Goal: Task Accomplishment & Management: Complete application form

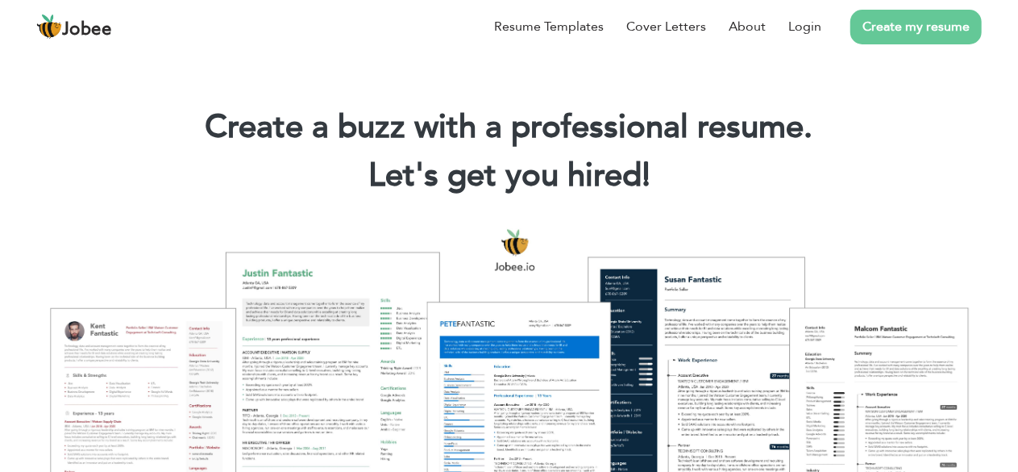
click at [908, 30] on link "Create my resume" at bounding box center [916, 27] width 131 height 35
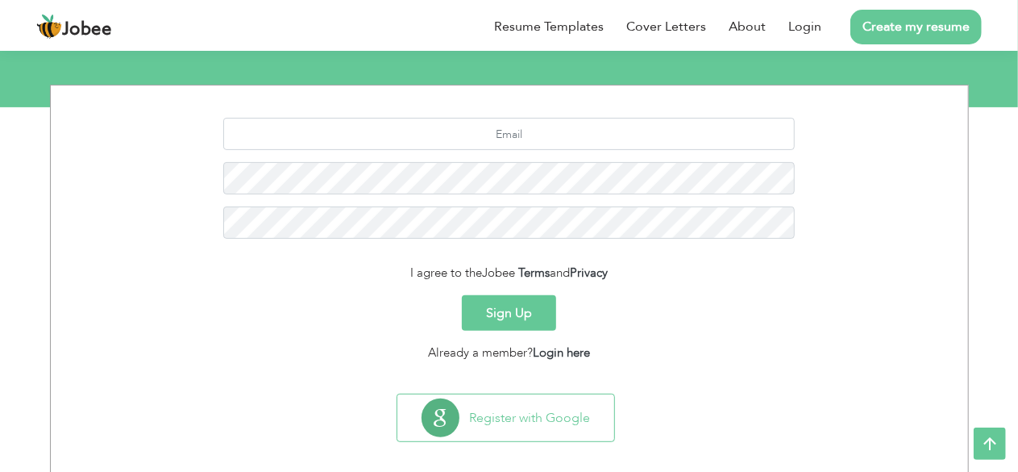
scroll to position [197, 0]
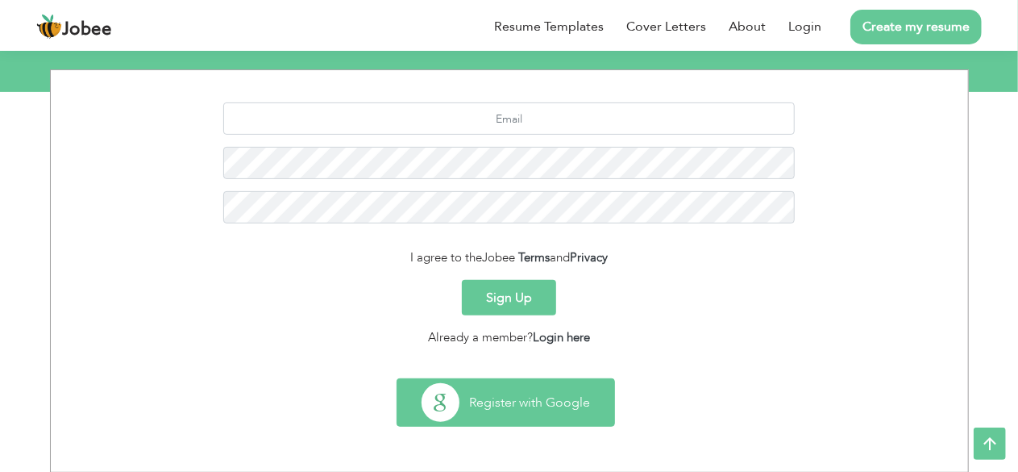
click at [564, 389] on button "Register with Google" at bounding box center [505, 402] width 217 height 47
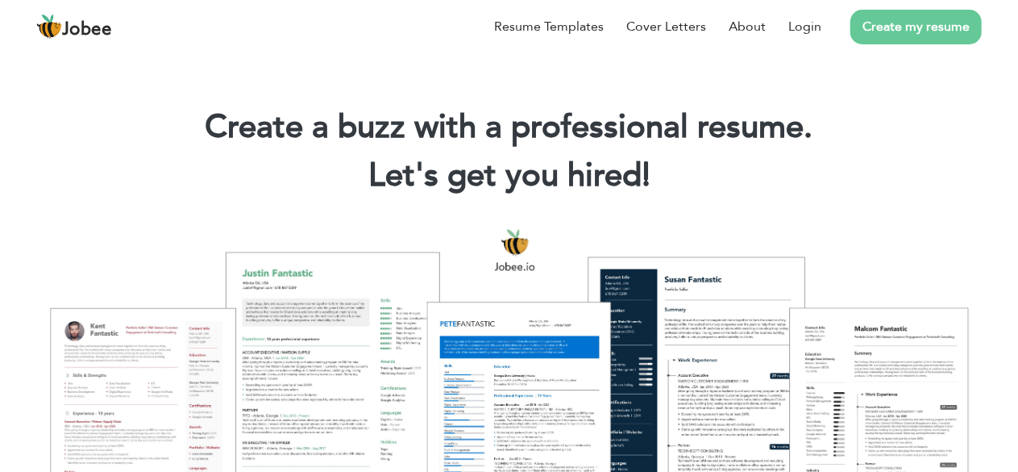
click at [903, 38] on link "Create my resume" at bounding box center [916, 27] width 131 height 35
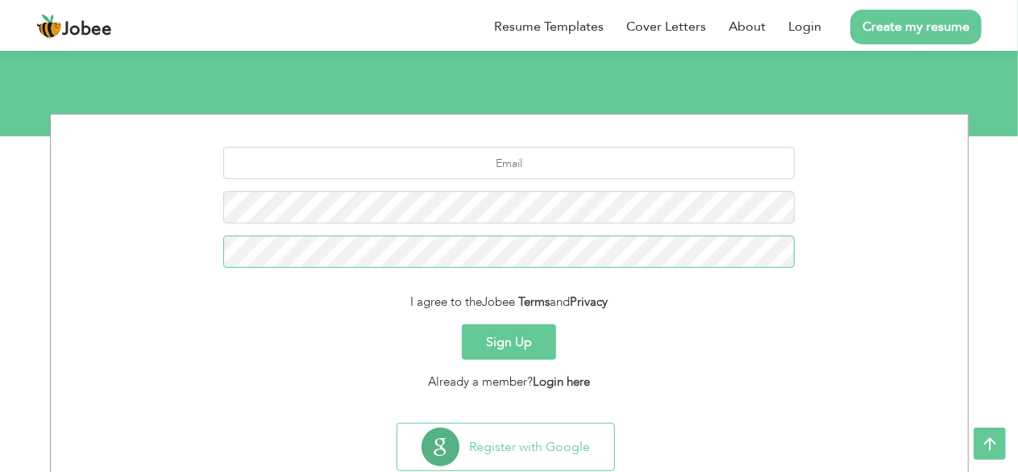
scroll to position [188, 0]
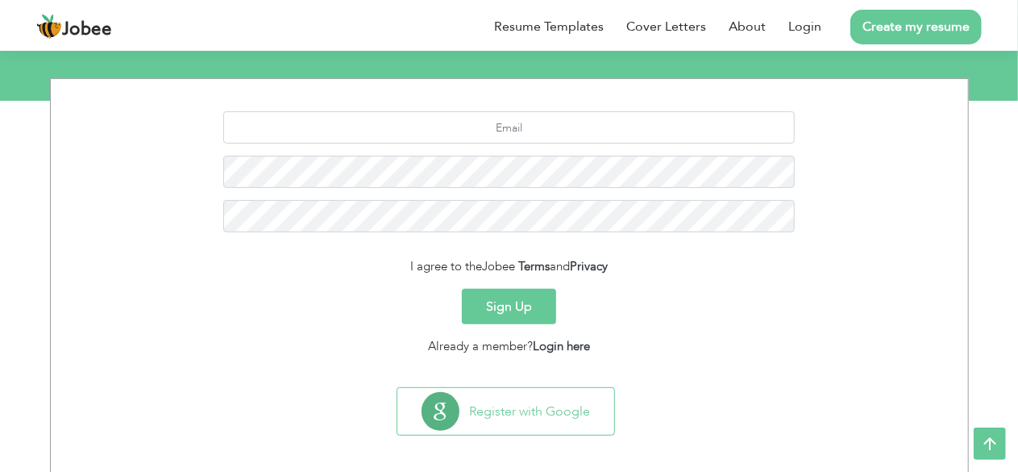
click at [511, 421] on button "Register with Google" at bounding box center [505, 411] width 217 height 47
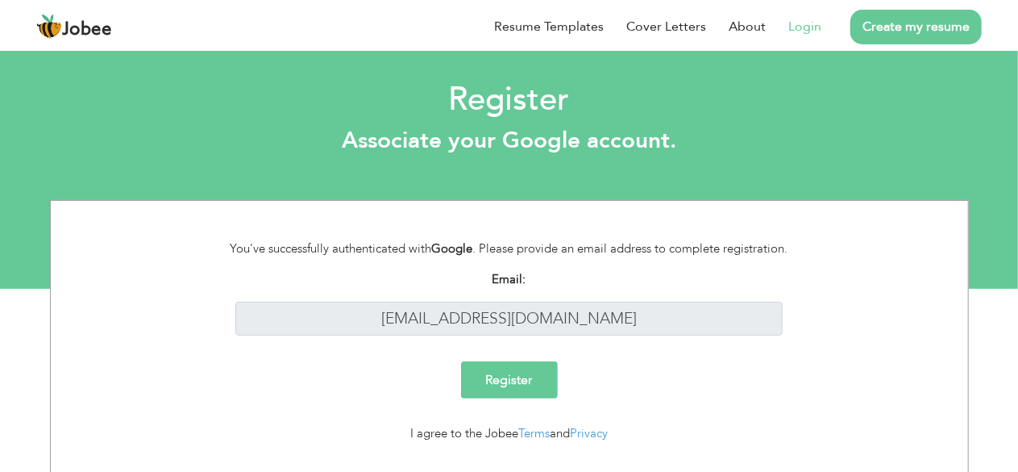
scroll to position [35, 0]
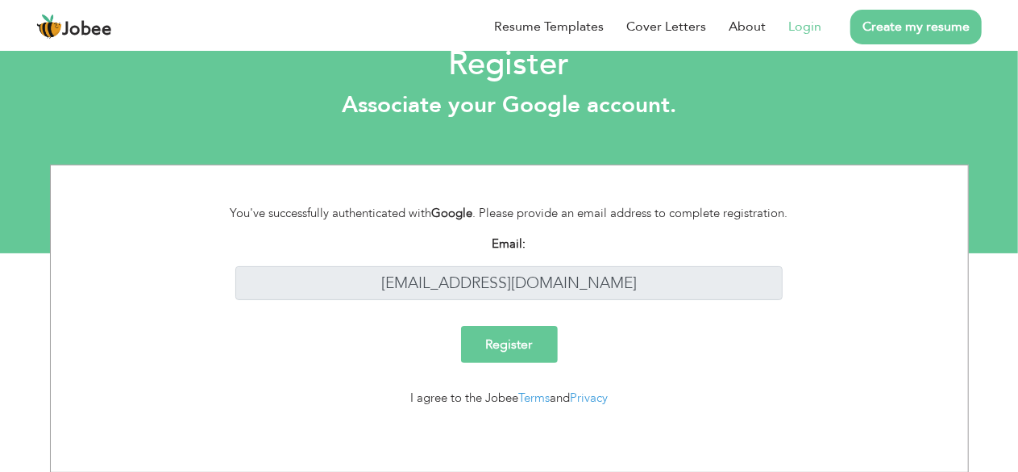
click at [524, 352] on input "Register" at bounding box center [509, 344] width 97 height 37
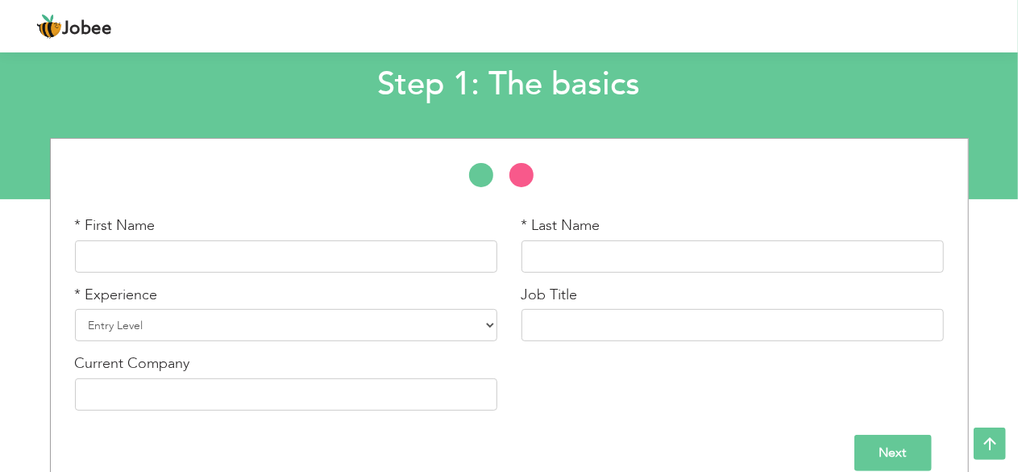
scroll to position [112, 0]
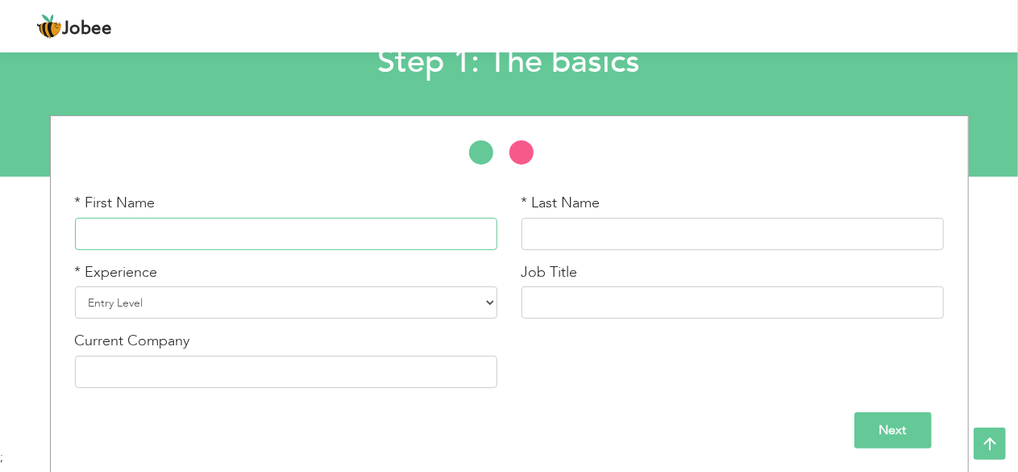
click at [357, 221] on input "text" at bounding box center [286, 234] width 422 height 32
click at [205, 233] on input "text" at bounding box center [286, 234] width 422 height 32
type input "Hamza"
type input "Munawar"
click at [585, 231] on input "Munawar" at bounding box center [733, 234] width 422 height 32
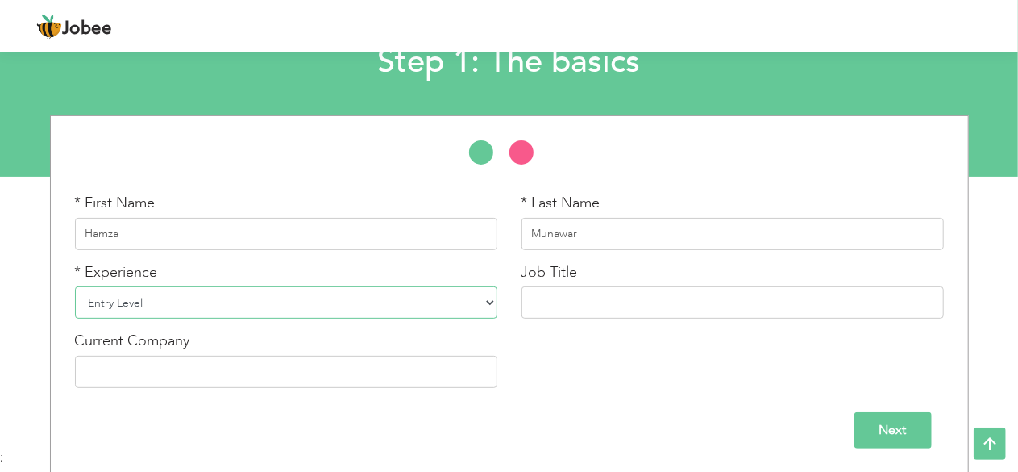
click at [284, 314] on select "Entry Level Less than 1 Year 1 Year 2 Years 3 Years 4 Years 5 Years 6 Years 7 Y…" at bounding box center [286, 302] width 422 height 32
select select "6"
click at [75, 286] on select "Entry Level Less than 1 Year 1 Year 2 Years 3 Years 4 Years 5 Years 6 Years 7 Y…" at bounding box center [286, 302] width 422 height 32
click at [556, 317] on input "text" at bounding box center [733, 302] width 422 height 32
type input "Systems Administrator"
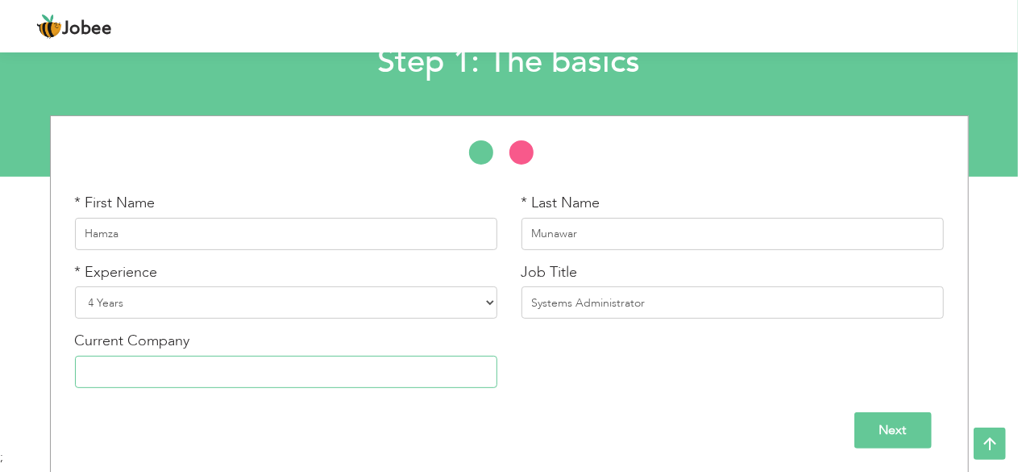
click at [365, 372] on input "text" at bounding box center [286, 372] width 422 height 32
type input "I2c Inc."
click at [883, 424] on input "Next" at bounding box center [893, 430] width 77 height 36
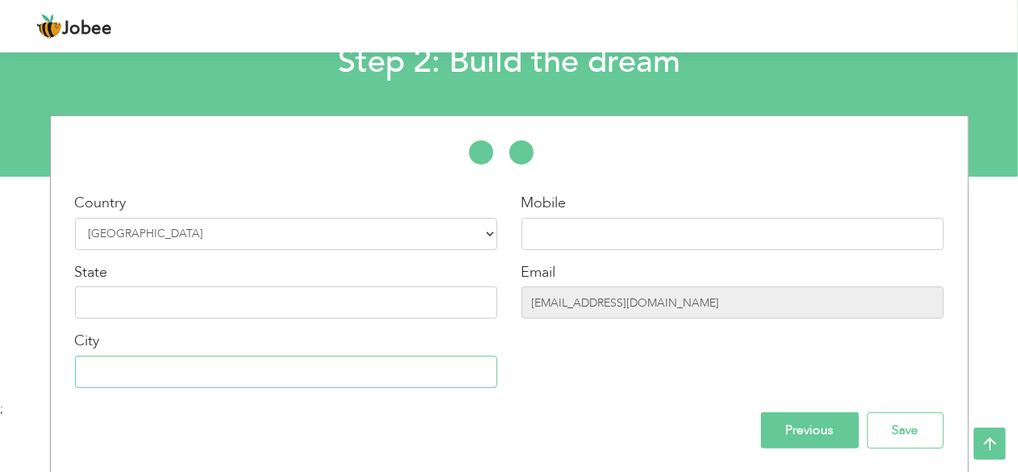
click at [279, 372] on input "text" at bounding box center [286, 372] width 422 height 32
type input "Lahore"
click at [535, 232] on input "03094212966" at bounding box center [733, 234] width 422 height 32
type input "+923094212966"
click at [311, 306] on input "text" at bounding box center [286, 302] width 422 height 32
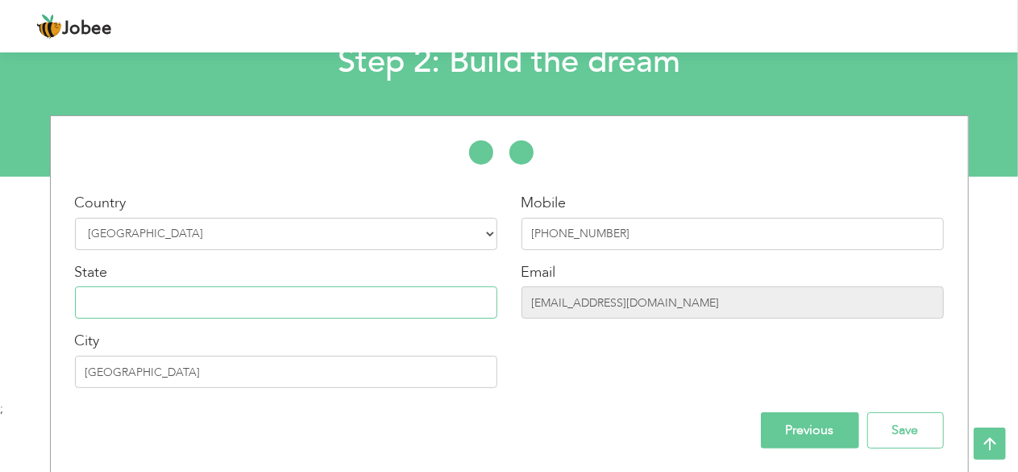
type input "Punjab"
click at [613, 360] on div "Mobile +923094212966 Email hamzamunawar65@gmail.com" at bounding box center [733, 296] width 447 height 207
click at [884, 431] on input "Save" at bounding box center [905, 430] width 77 height 36
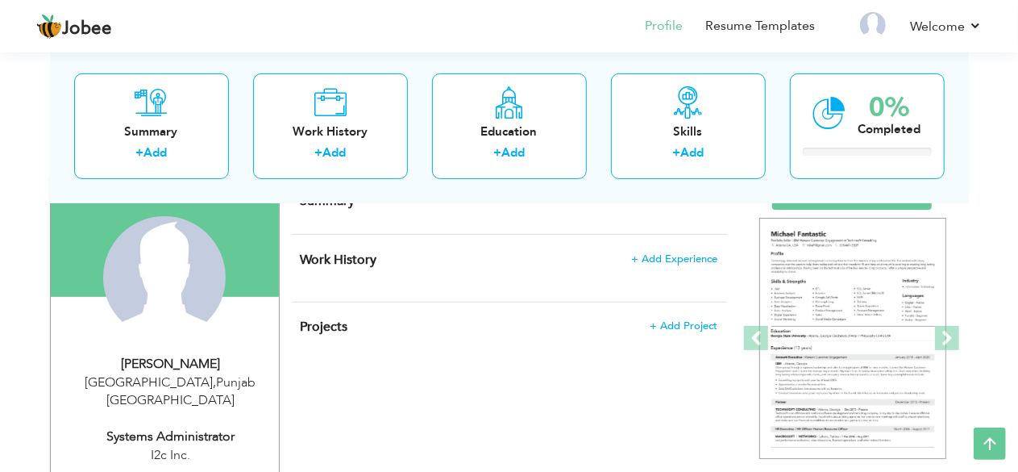
scroll to position [130, 0]
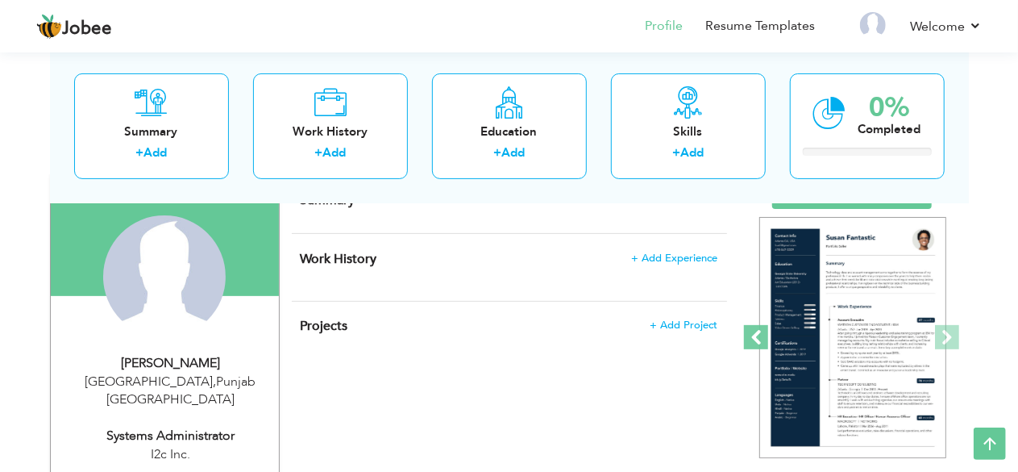
click at [759, 327] on span at bounding box center [756, 337] width 24 height 24
click at [943, 335] on span at bounding box center [947, 337] width 24 height 24
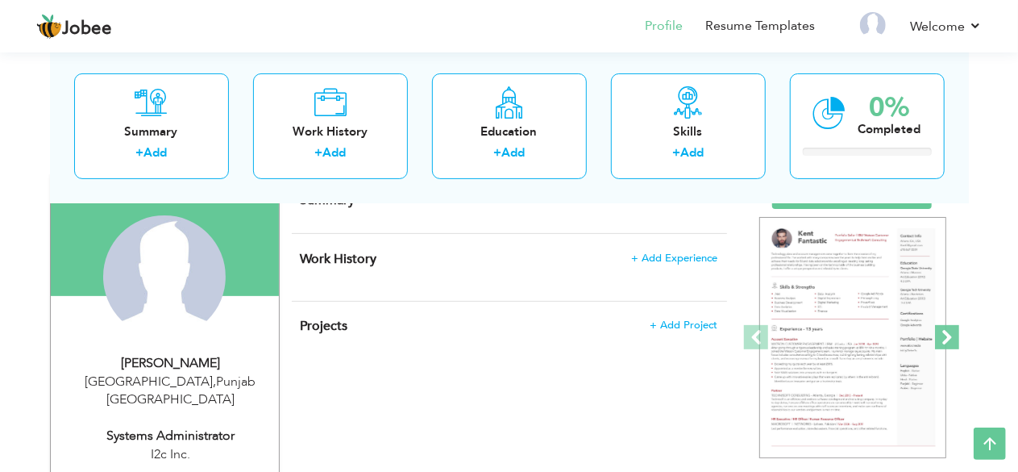
click at [943, 335] on span at bounding box center [947, 337] width 24 height 24
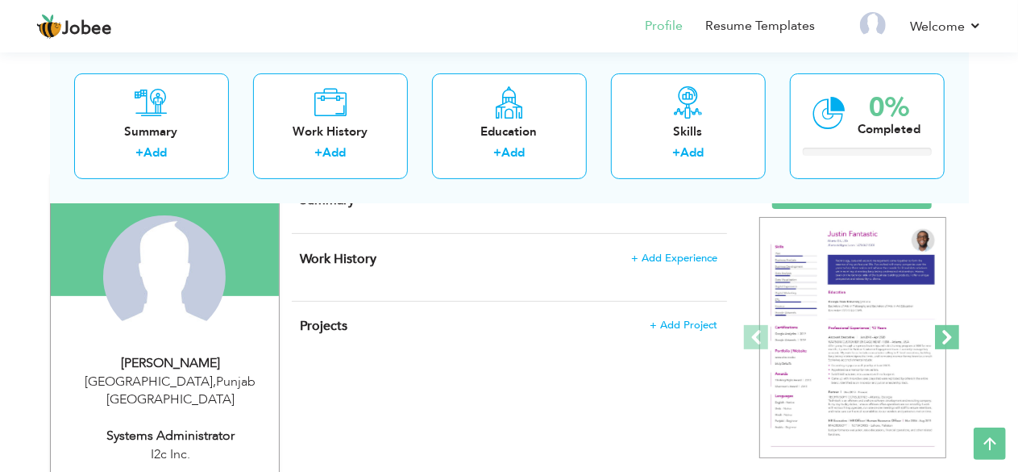
click at [943, 335] on span at bounding box center [947, 337] width 24 height 24
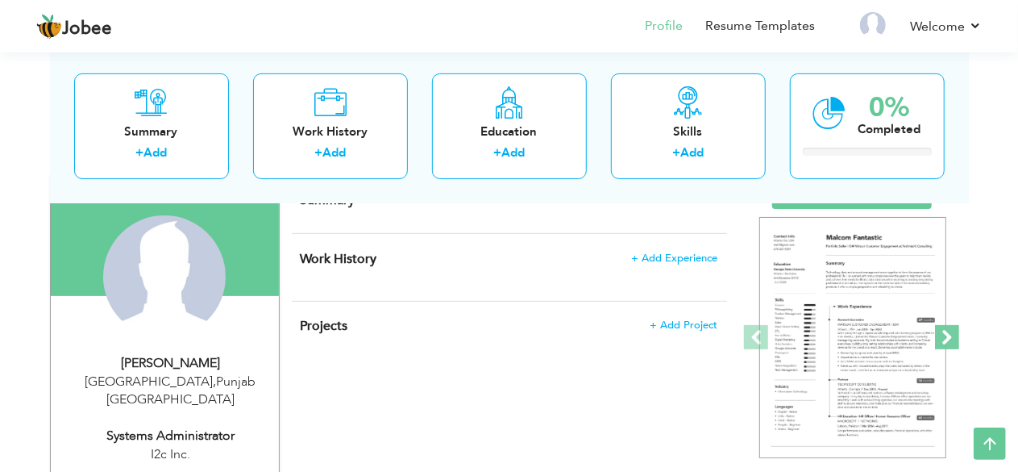
click at [943, 335] on span at bounding box center [947, 337] width 24 height 24
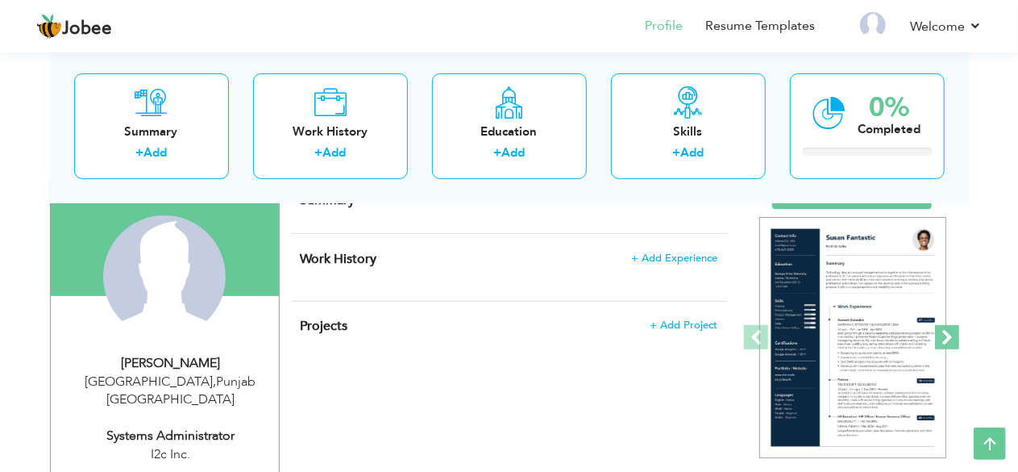
click at [943, 335] on span at bounding box center [947, 337] width 24 height 24
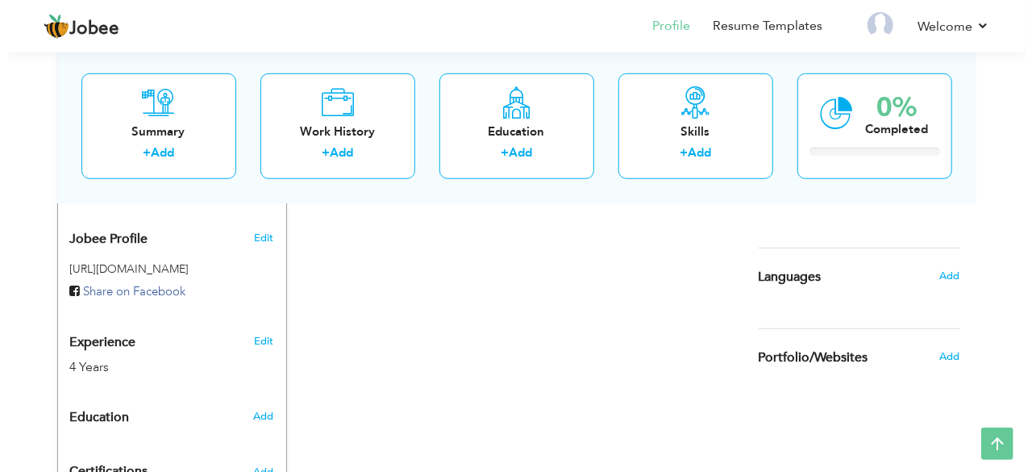
scroll to position [512, 0]
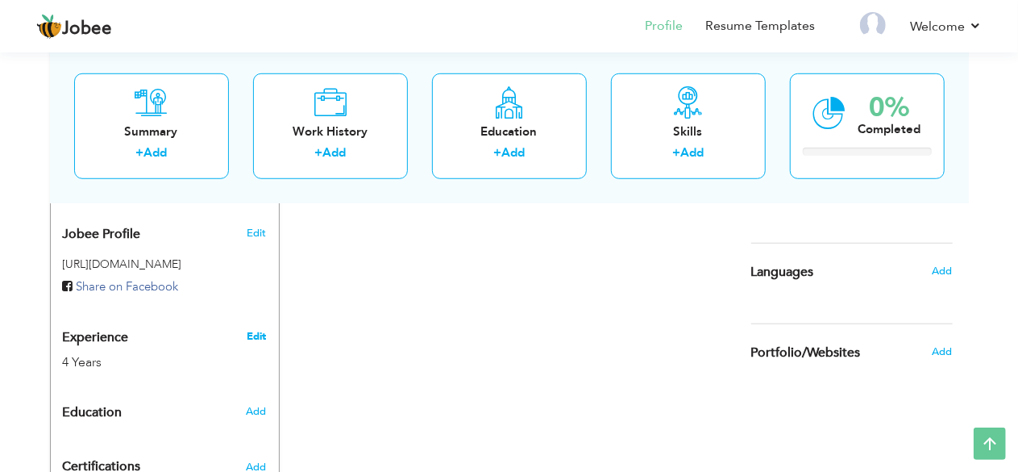
click at [261, 329] on link "Edit" at bounding box center [256, 336] width 19 height 15
type input "Hamza"
type input "Munawar"
type input "+923094212966"
select select "number:166"
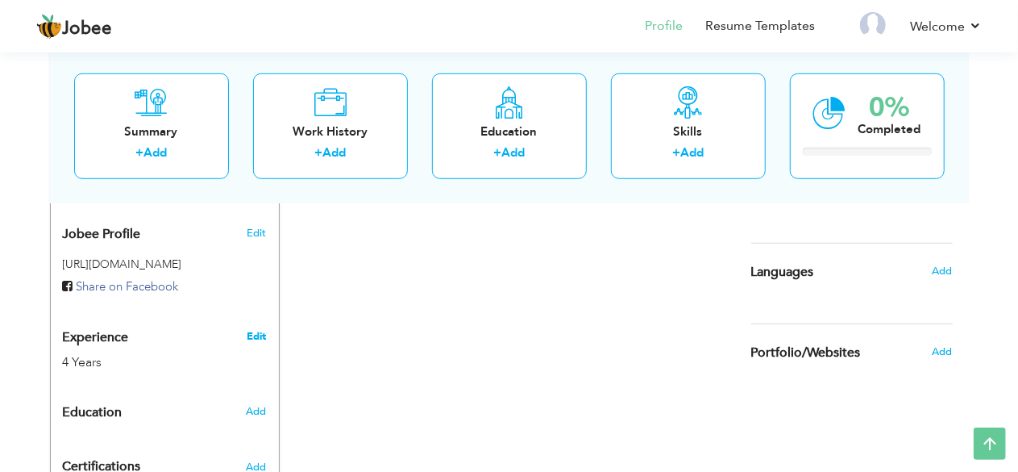
type input "Punjab"
type input "Lahore"
select select "number:6"
type input "I2c Inc."
type input "Systems Administrator"
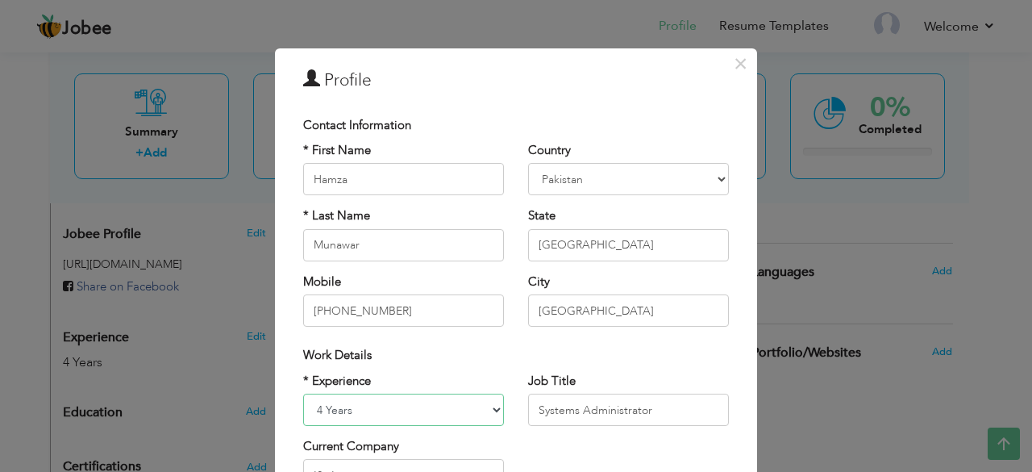
click at [385, 412] on select "Entry Level Less than 1 Year 1 Year 2 Years 3 Years 4 Years 5 Years 6 Years 7 Y…" at bounding box center [403, 409] width 201 height 32
select select "number:5"
click at [303, 393] on select "Entry Level Less than 1 Year 1 Year 2 Years 3 Years 4 Years 5 Years 6 Years 7 Y…" at bounding box center [403, 409] width 201 height 32
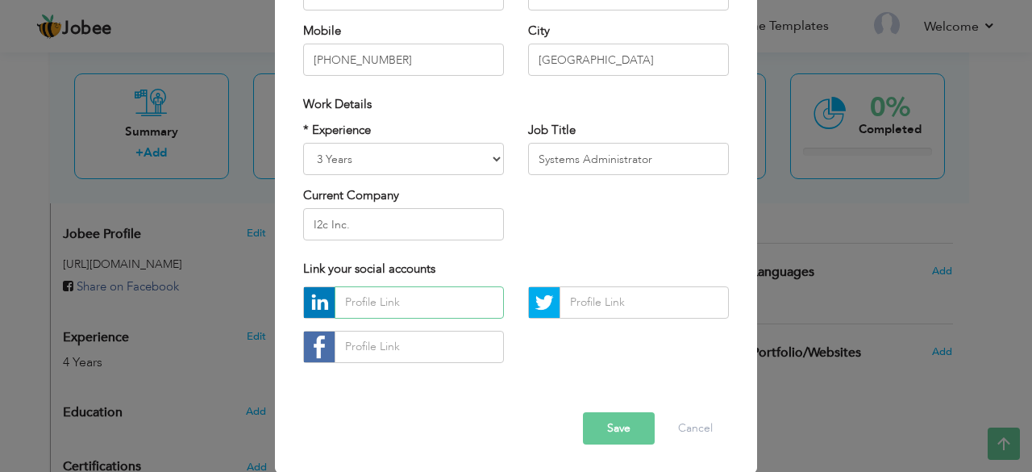
click at [400, 302] on input "text" at bounding box center [419, 302] width 169 height 32
paste input "www.linkedin.com/in/hamza-munawar-1555121a3"
type input "www.linkedin.com/in/hamza-munawar-1555121a3"
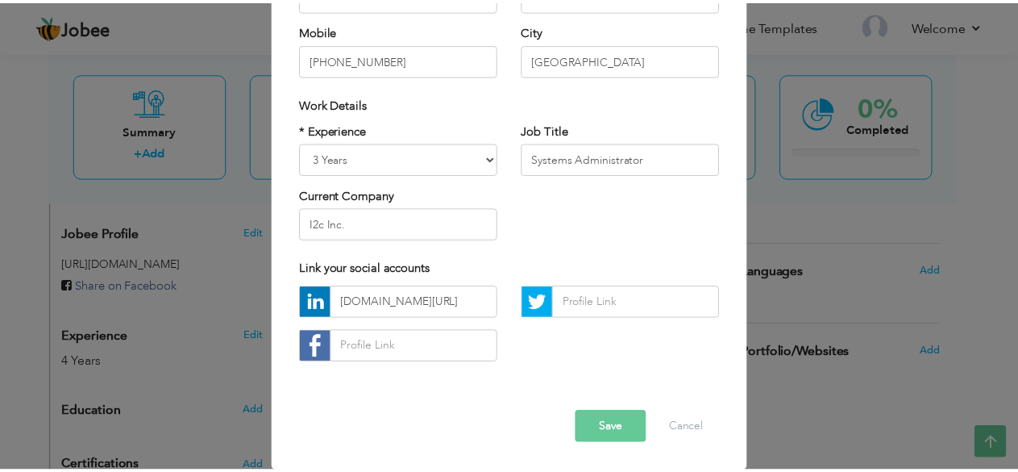
scroll to position [0, 0]
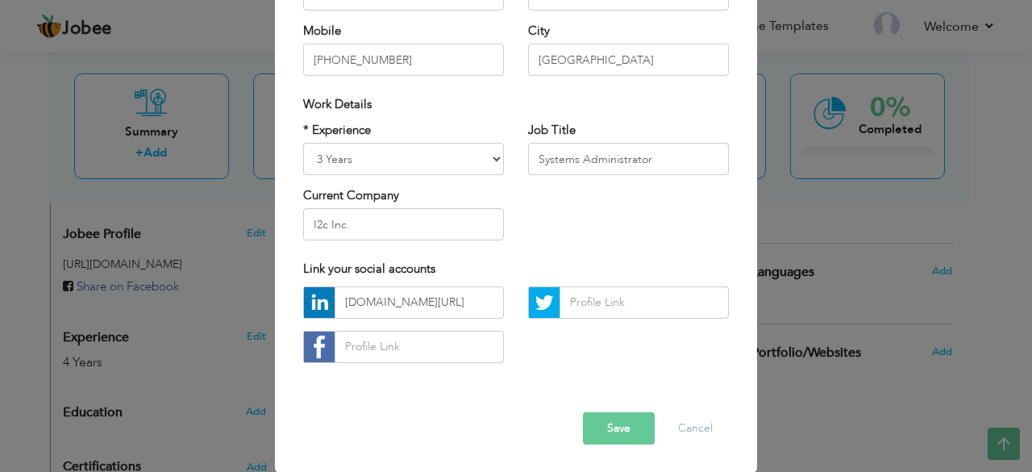
click at [615, 427] on button "Save" at bounding box center [619, 428] width 72 height 32
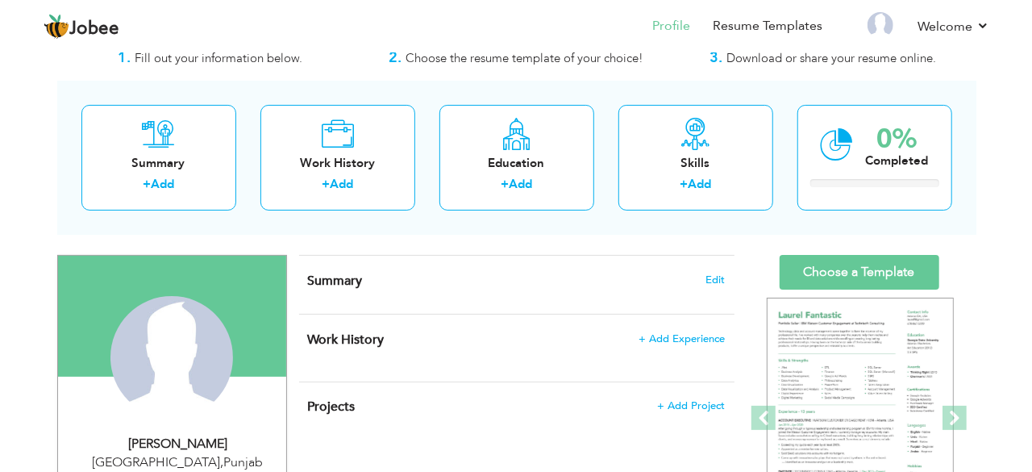
scroll to position [48, 0]
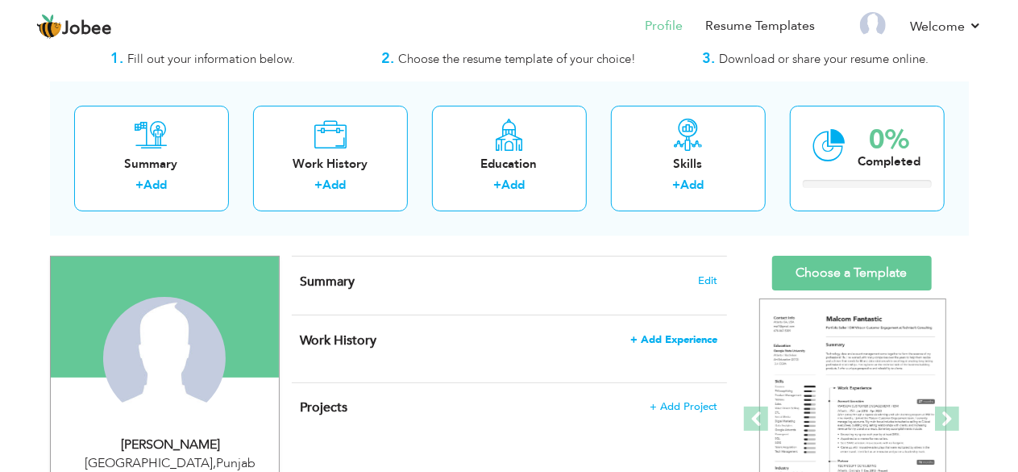
click at [690, 340] on span "+ Add Experience" at bounding box center [674, 339] width 87 height 11
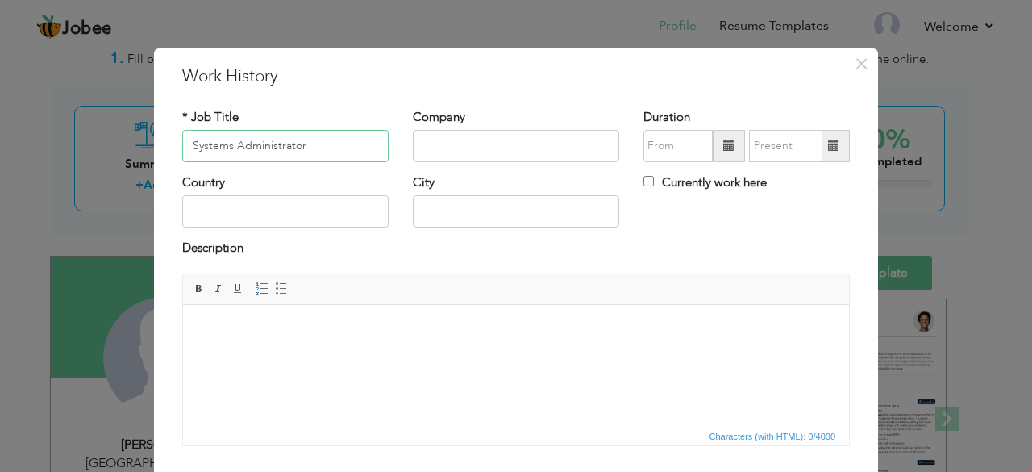
type input "Systems Administrator"
click at [441, 140] on input "text" at bounding box center [516, 146] width 206 height 32
type input "I2c Inc."
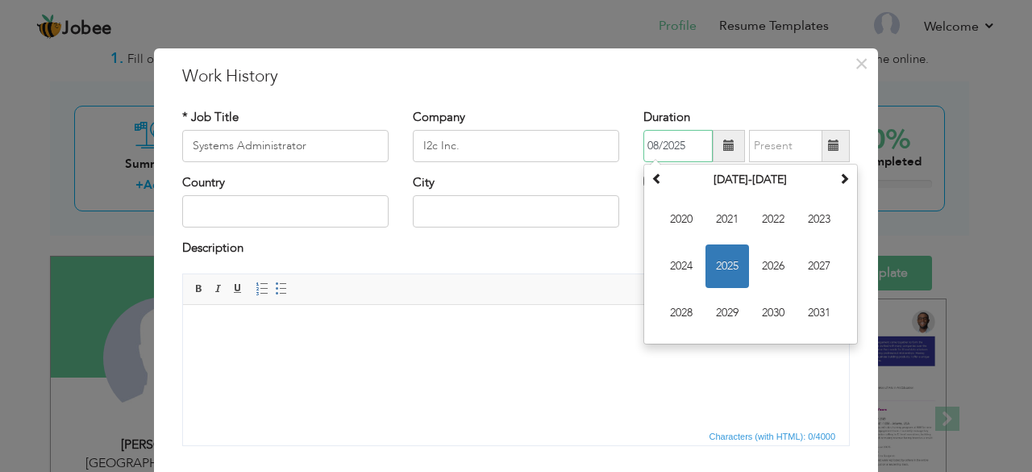
click at [645, 154] on input "08/2025" at bounding box center [677, 146] width 69 height 32
click at [767, 215] on span "2022" at bounding box center [773, 220] width 44 height 44
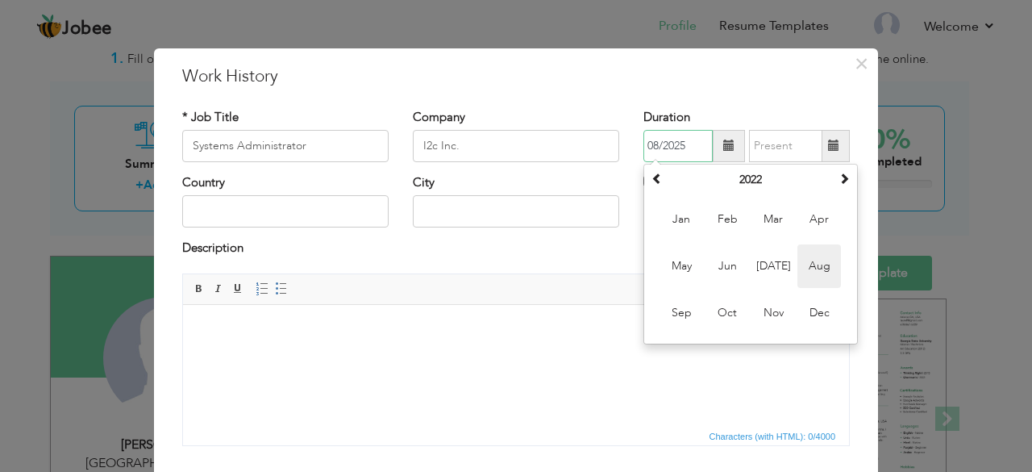
click at [826, 258] on span "Aug" at bounding box center [819, 266] width 44 height 44
type input "08/2022"
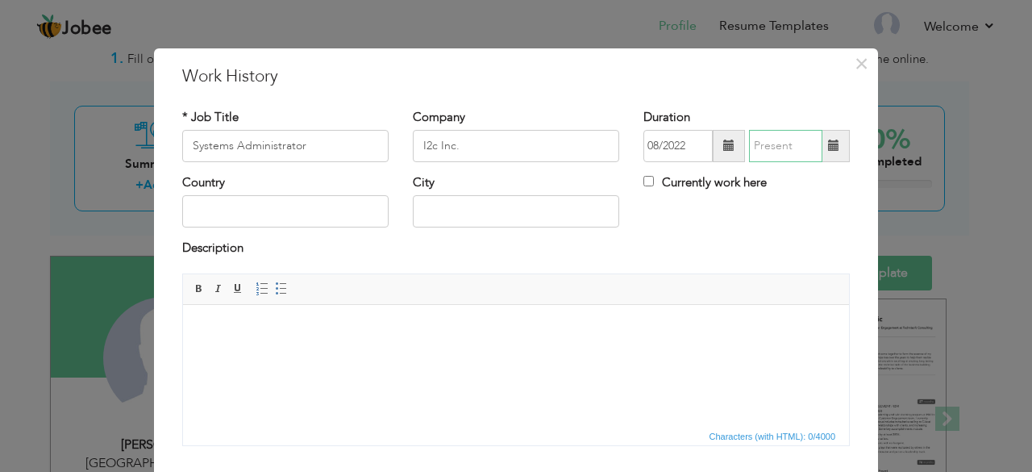
type input "08/2025"
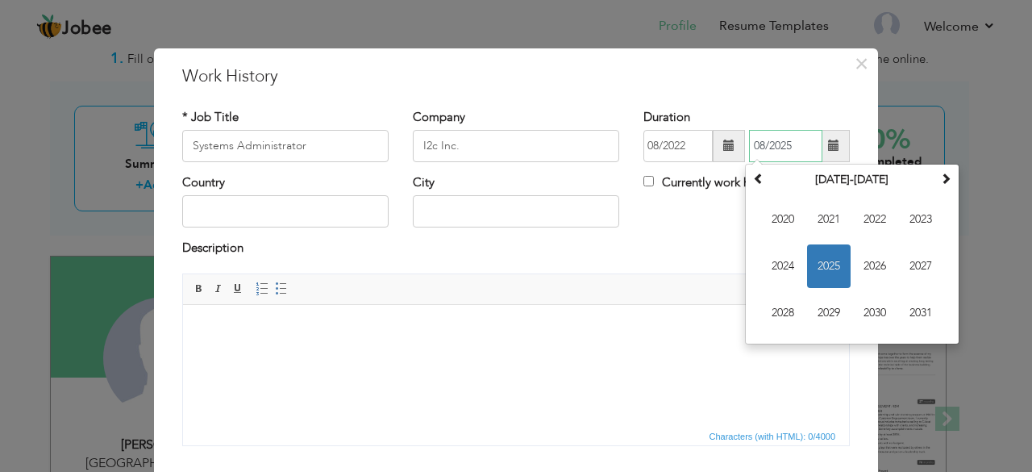
click at [782, 143] on input "08/2025" at bounding box center [785, 146] width 73 height 32
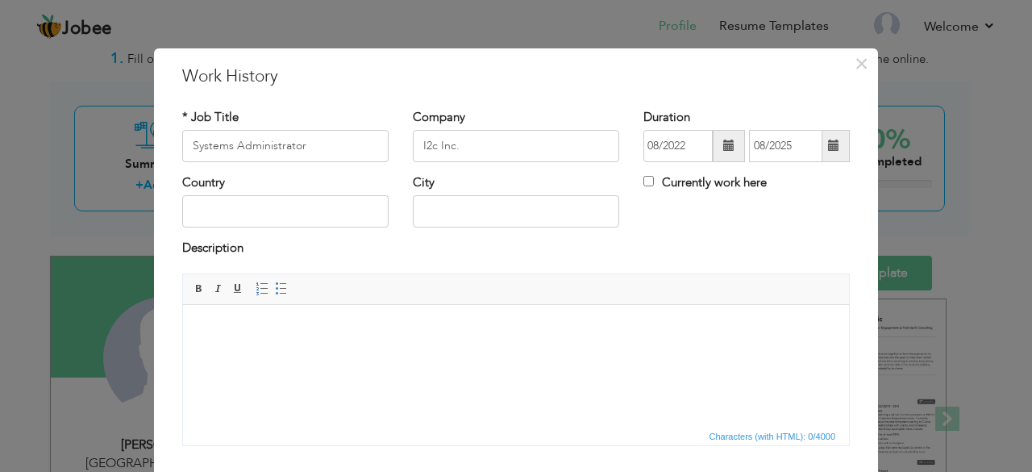
click at [688, 241] on div "Description" at bounding box center [516, 249] width 668 height 21
click at [729, 183] on label "Currently work here" at bounding box center [704, 182] width 123 height 17
click at [654, 183] on input "Currently work here" at bounding box center [648, 181] width 10 height 10
checkbox input "true"
click at [462, 206] on input "text" at bounding box center [516, 211] width 206 height 32
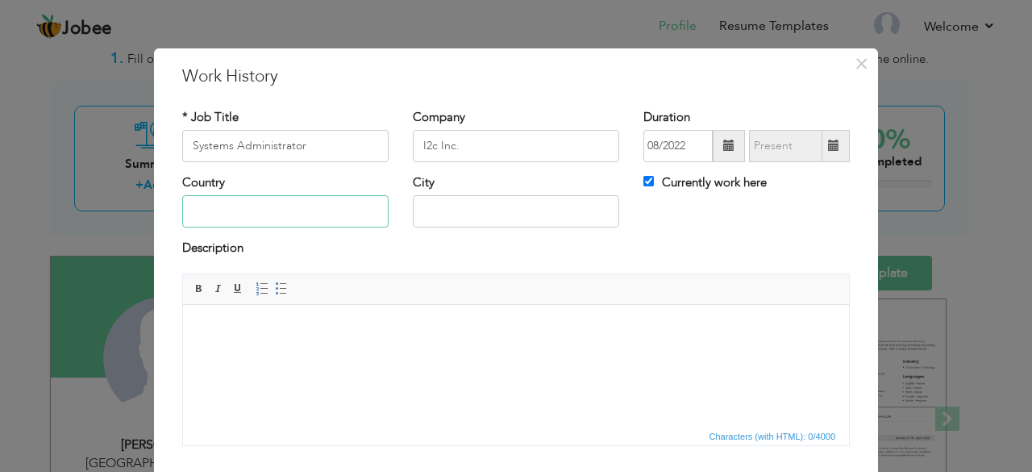
click at [329, 206] on input "text" at bounding box center [285, 211] width 206 height 32
type input "Pakistan"
type input "Lahore"
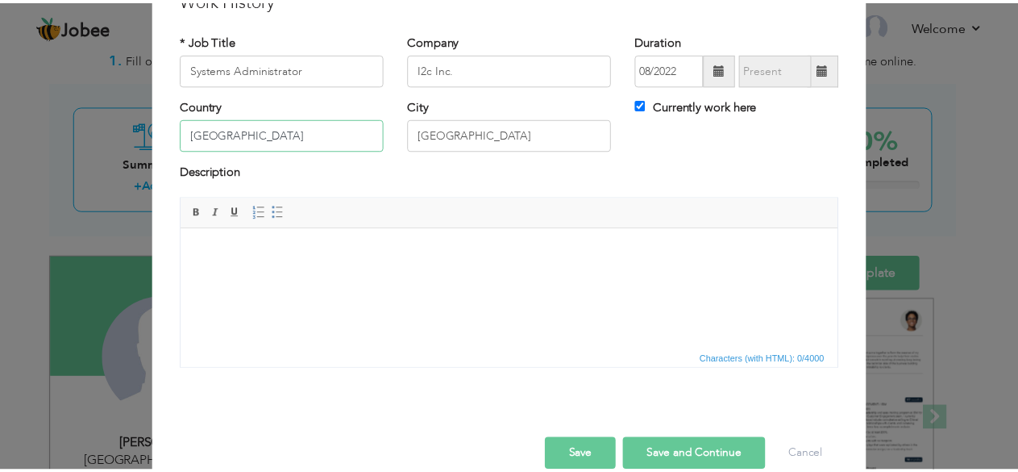
scroll to position [103, 0]
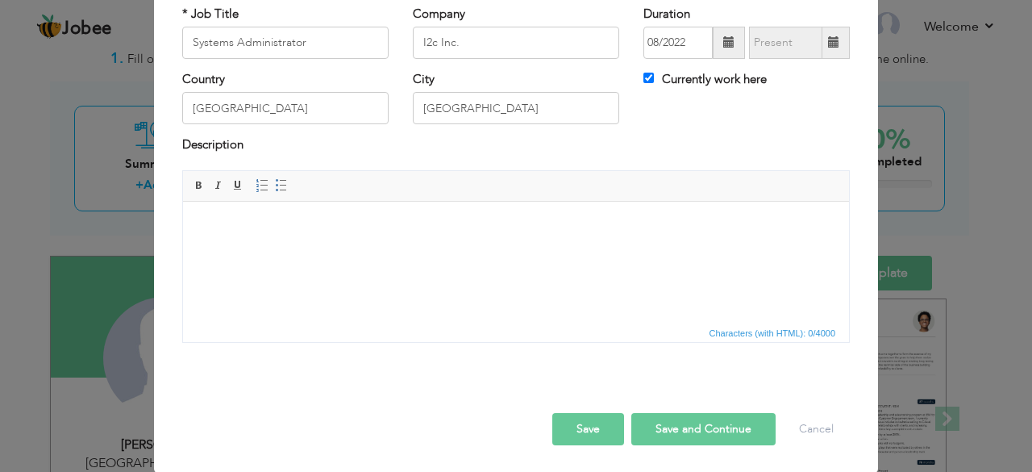
click at [582, 418] on button "Save" at bounding box center [588, 429] width 72 height 32
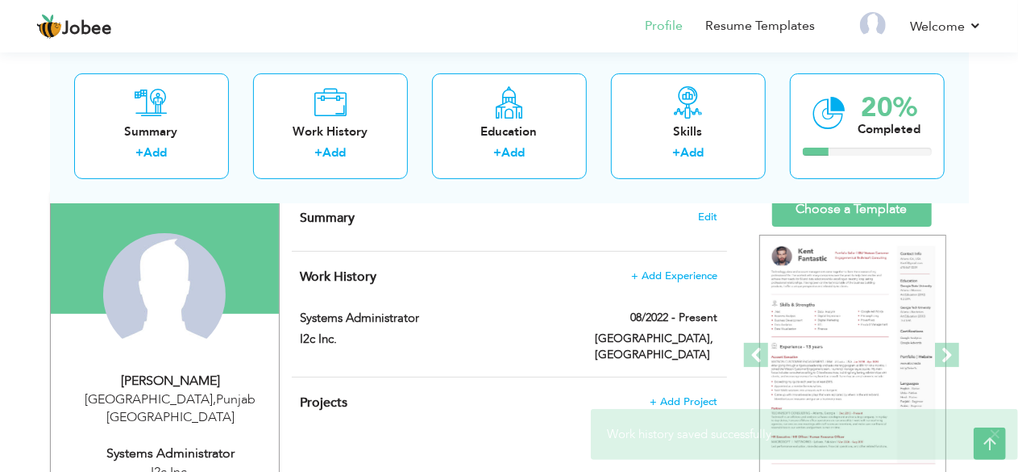
scroll to position [109, 0]
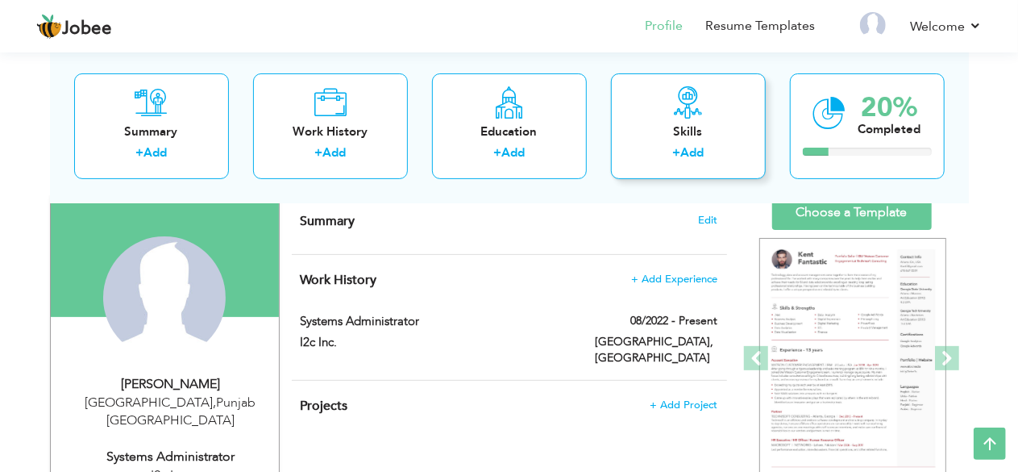
click at [688, 124] on div "Skills" at bounding box center [688, 131] width 129 height 17
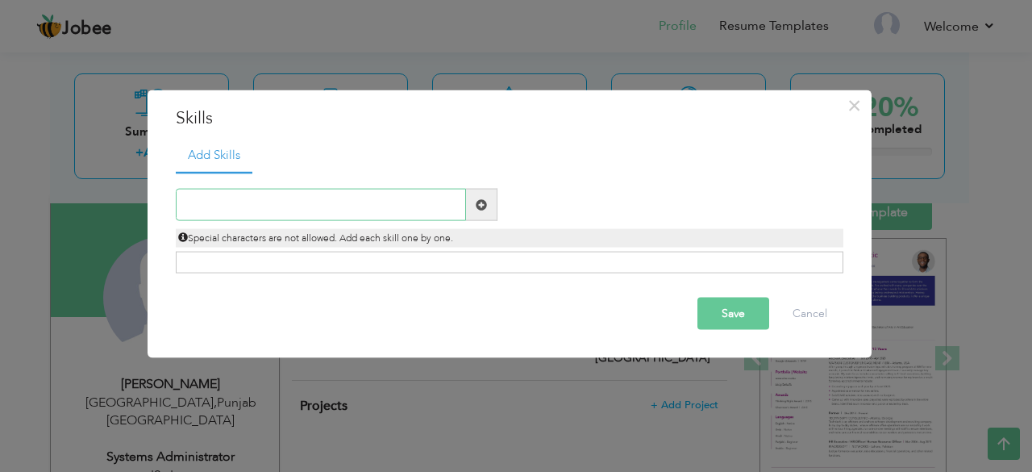
click at [335, 214] on input "text" at bounding box center [321, 205] width 290 height 32
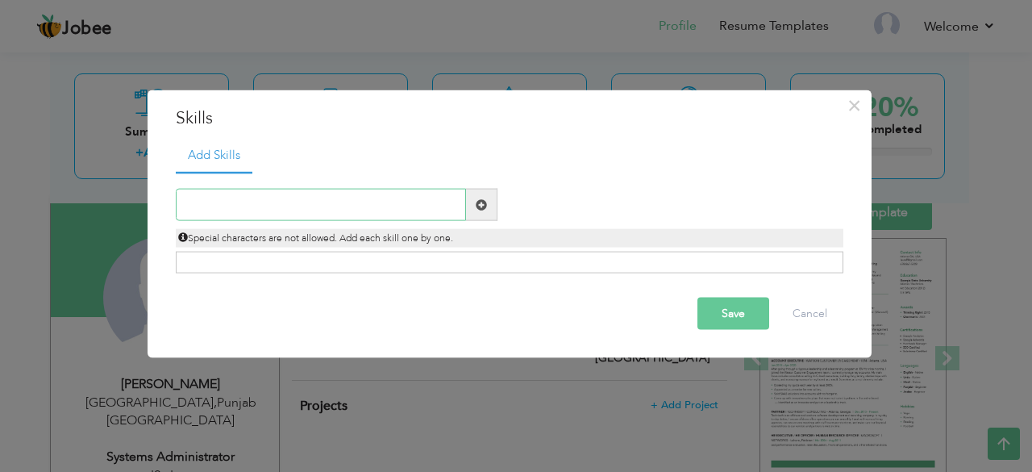
type input "B"
type input "Linux"
click at [730, 315] on button "Save" at bounding box center [733, 313] width 72 height 32
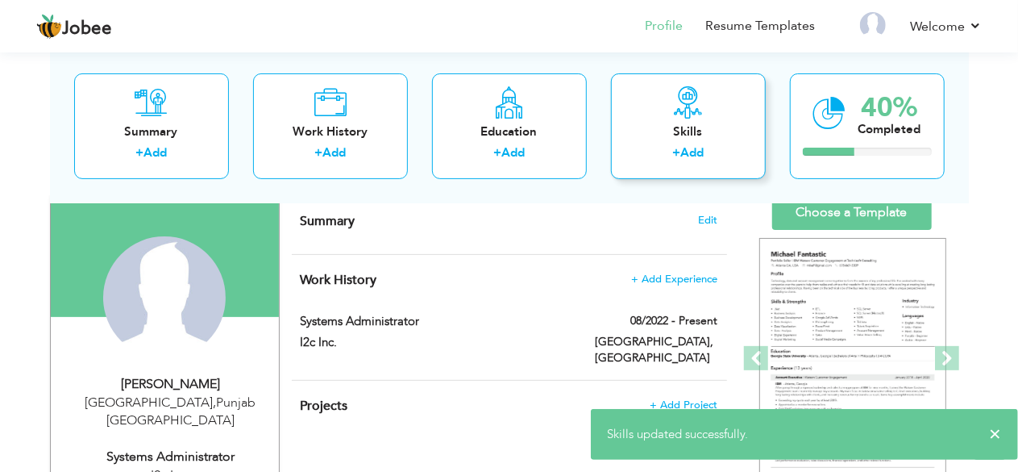
click at [672, 116] on icon at bounding box center [688, 101] width 32 height 32
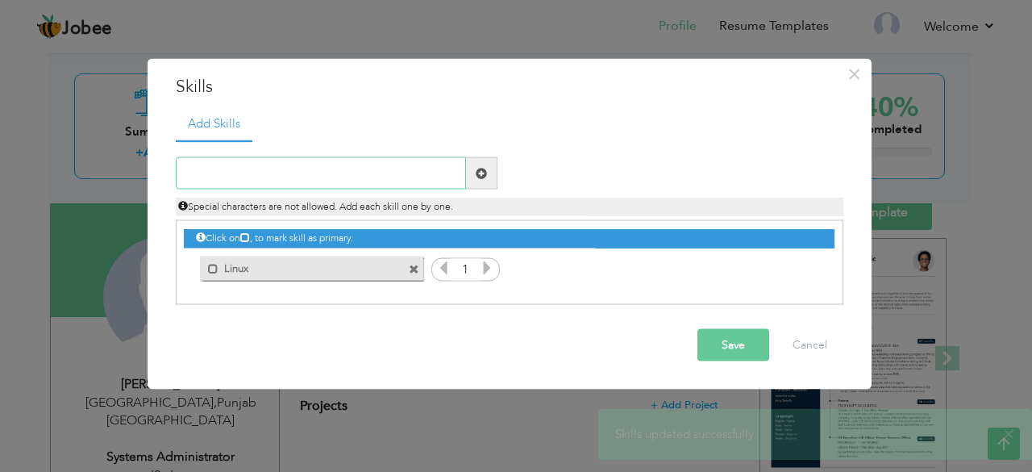
click at [358, 168] on input "text" at bounding box center [321, 173] width 290 height 32
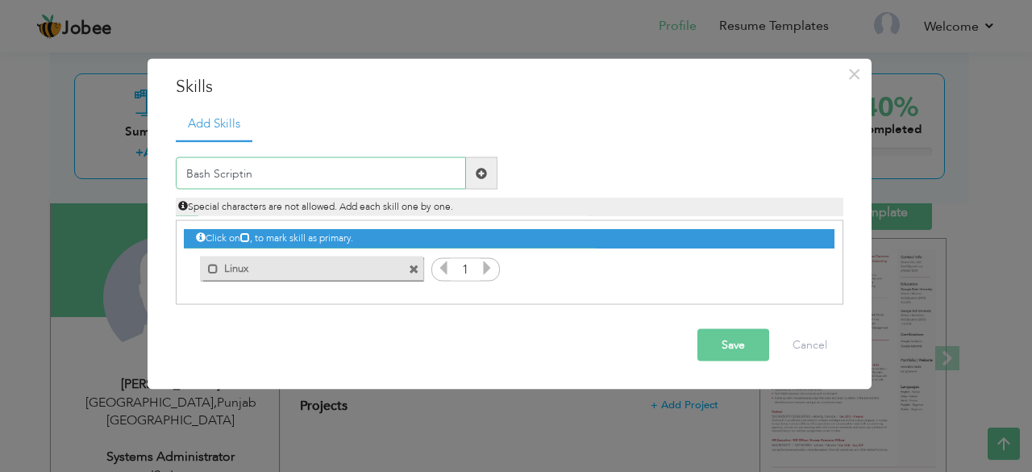
type input "Bash Scripting"
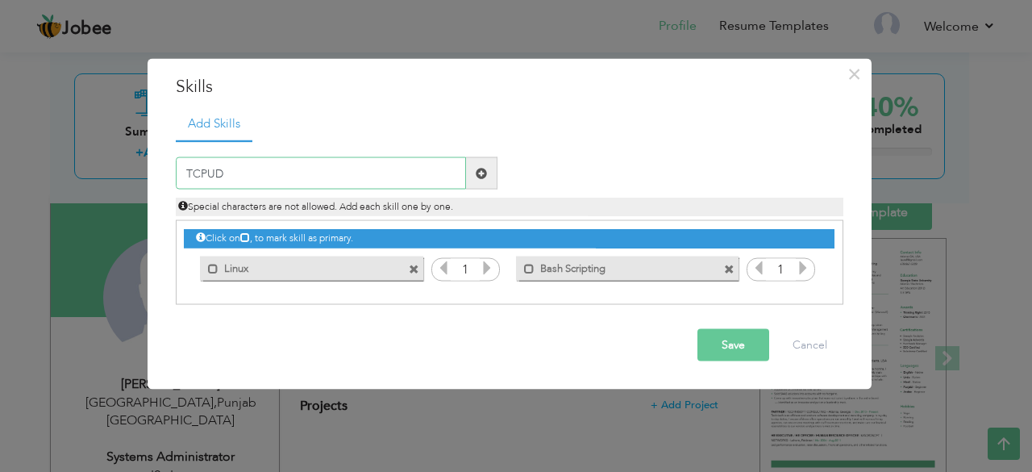
type input "TCPUDP"
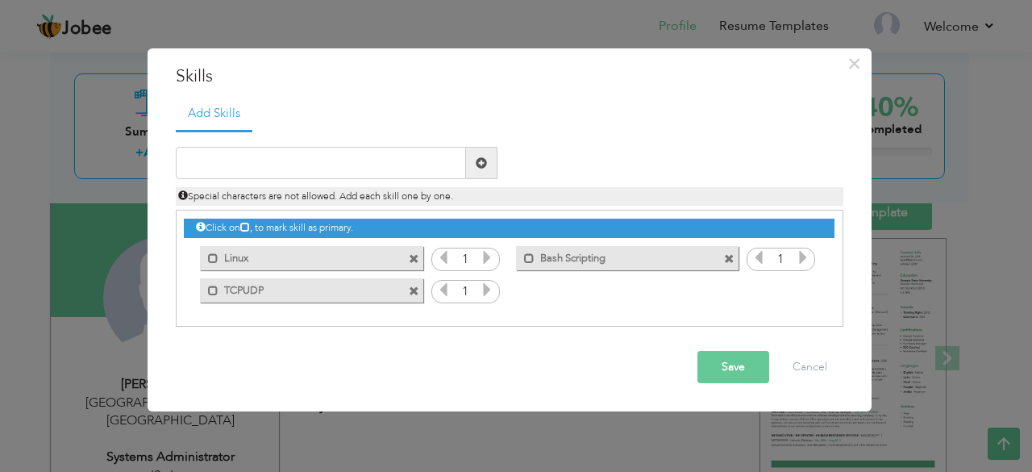
click at [413, 292] on span at bounding box center [414, 291] width 10 height 10
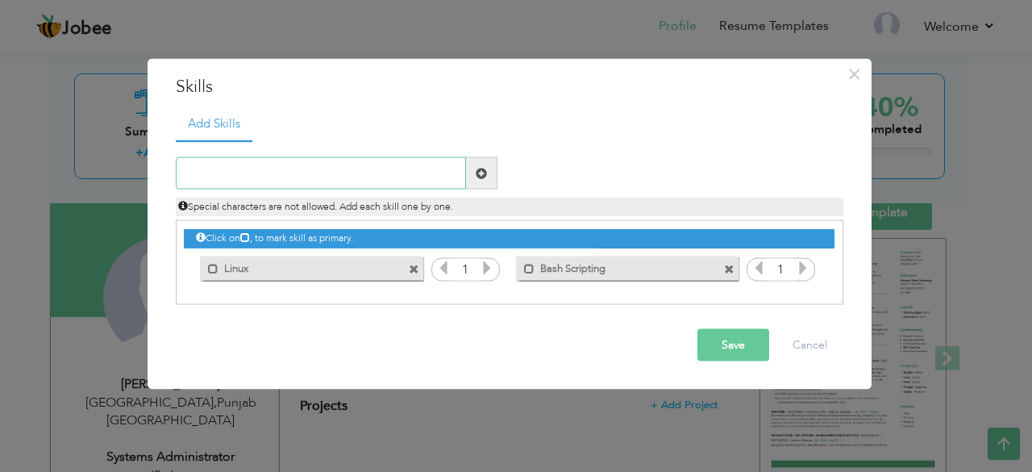
click at [344, 165] on input "text" at bounding box center [321, 173] width 290 height 32
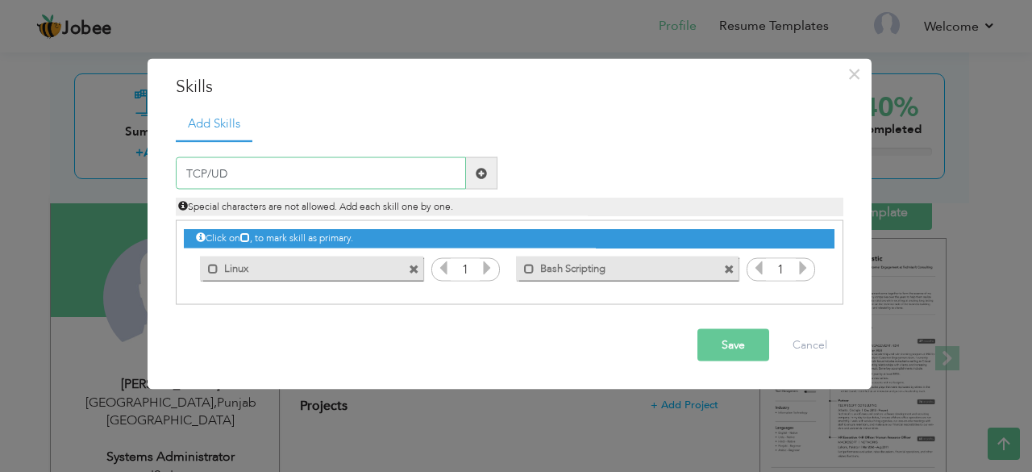
type input "TCP/UDP"
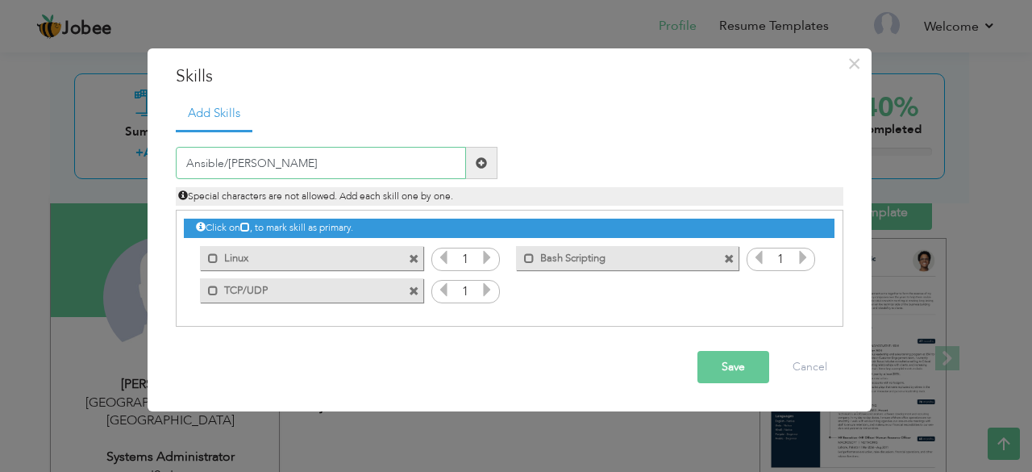
type input "Ansible/Puppet"
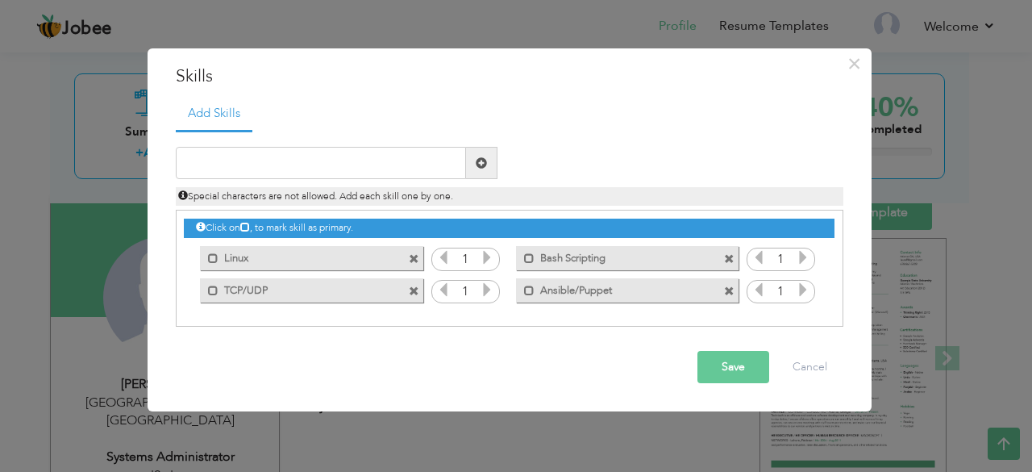
click at [734, 263] on span at bounding box center [729, 259] width 10 height 10
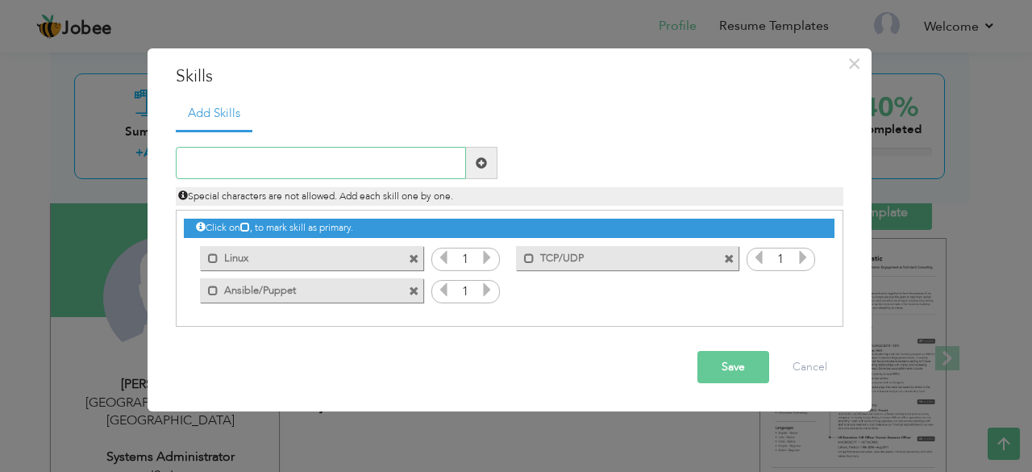
click at [366, 171] on input "text" at bounding box center [321, 163] width 290 height 32
type input "Bash/PowerShell"
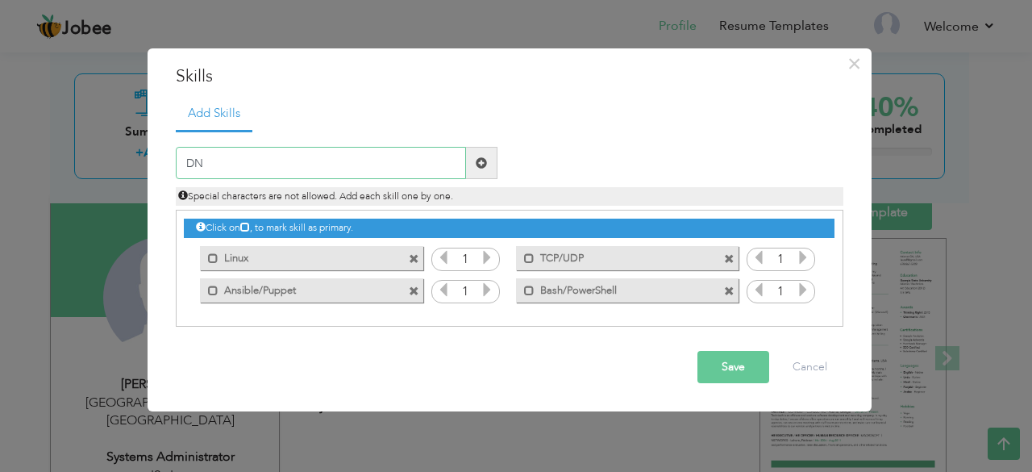
type input "DNS"
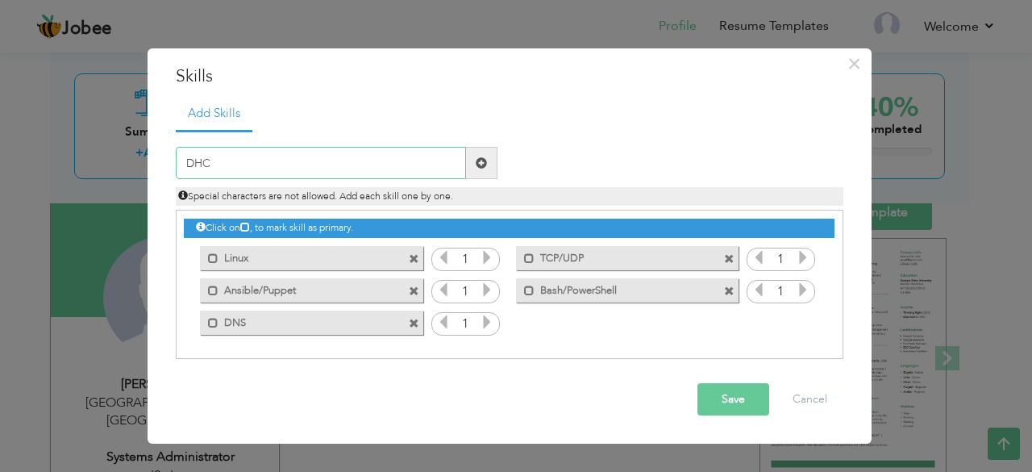
type input "DHCP"
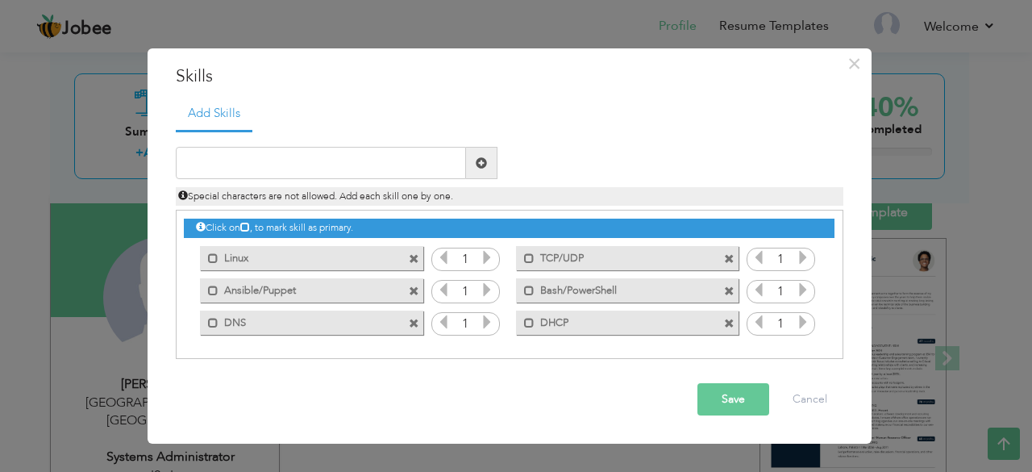
click at [248, 223] on icon at bounding box center [245, 227] width 10 height 10
click at [484, 161] on span at bounding box center [481, 162] width 11 height 11
click at [734, 321] on span at bounding box center [729, 323] width 10 height 10
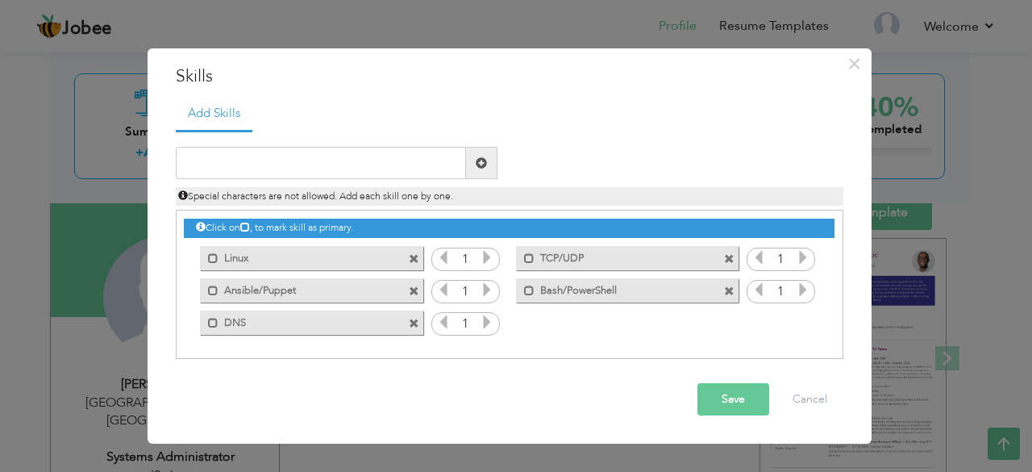
click at [418, 325] on span at bounding box center [414, 323] width 10 height 10
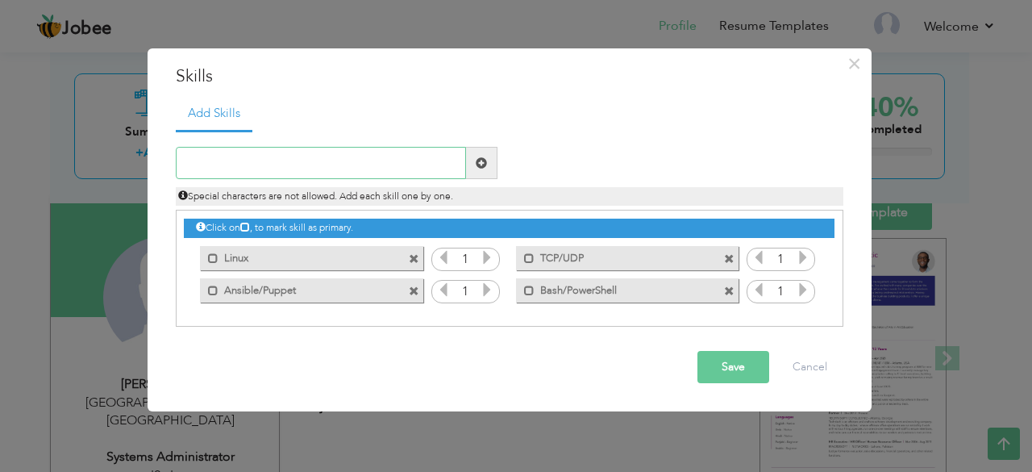
click at [306, 163] on input "text" at bounding box center [321, 163] width 290 height 32
type input "Networking Protocols"
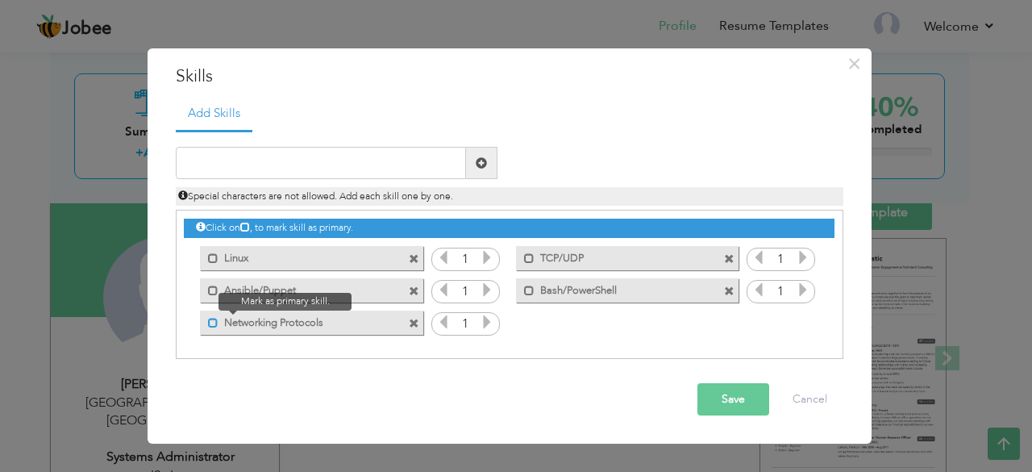
click at [210, 325] on span at bounding box center [213, 323] width 10 height 10
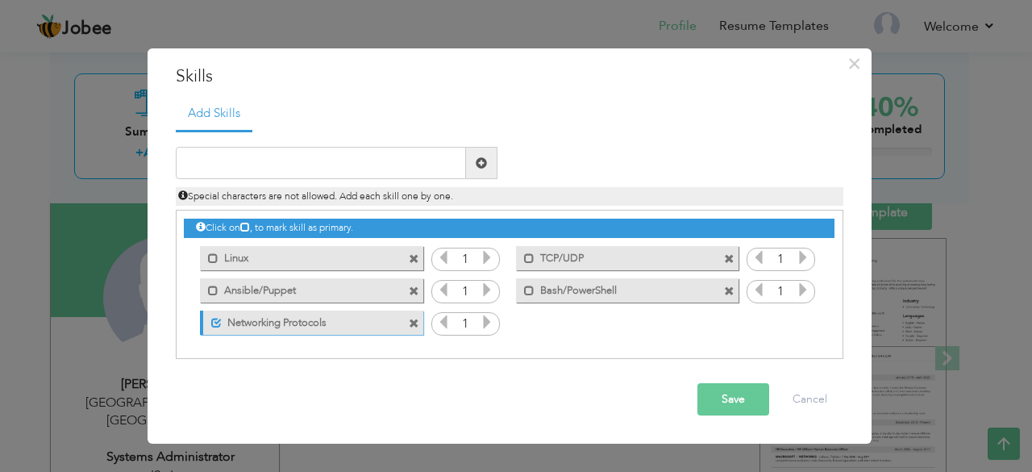
drag, startPoint x: 272, startPoint y: 323, endPoint x: 272, endPoint y: 288, distance: 35.5
click at [272, 288] on div "Click on , to mark skill as primary. Mark as primary skill. Linux 1 Bash Script…" at bounding box center [509, 273] width 650 height 127
click at [262, 149] on input "text" at bounding box center [321, 163] width 290 height 32
type input "DNS"
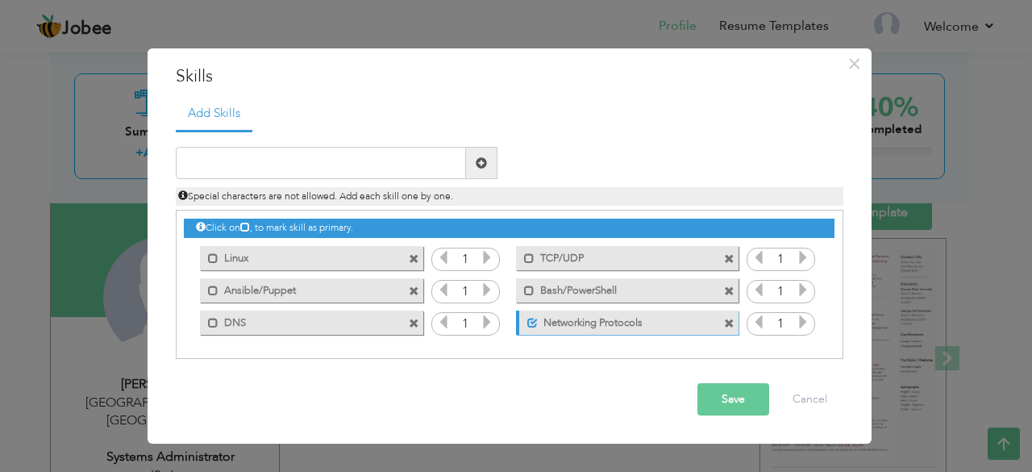
drag, startPoint x: 228, startPoint y: 325, endPoint x: 564, endPoint y: 335, distance: 336.3
click at [564, 335] on div "Click on , to mark skill as primary. Mark as primary skill. Linux 1 Bash Script…" at bounding box center [509, 273] width 650 height 127
click at [483, 323] on icon at bounding box center [487, 321] width 15 height 15
click at [436, 323] on icon at bounding box center [443, 321] width 15 height 15
click at [709, 394] on button "Save" at bounding box center [733, 399] width 72 height 32
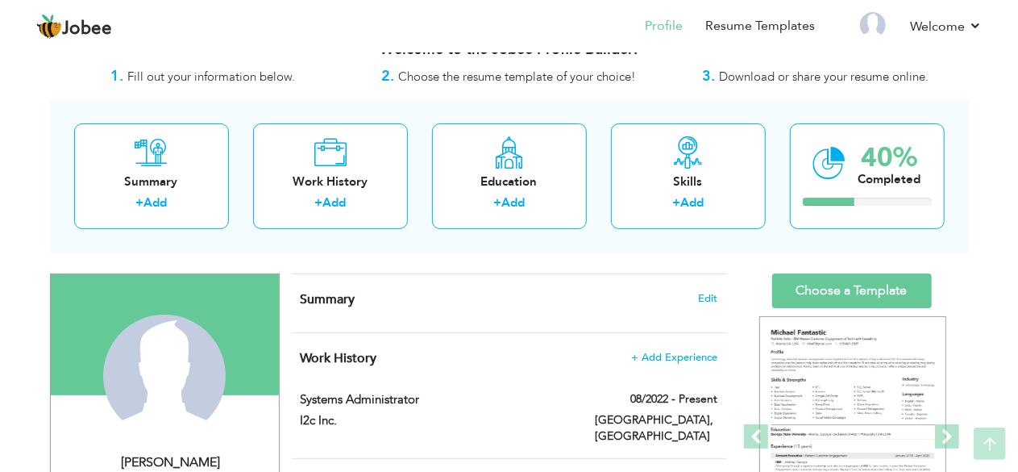
scroll to position [26, 0]
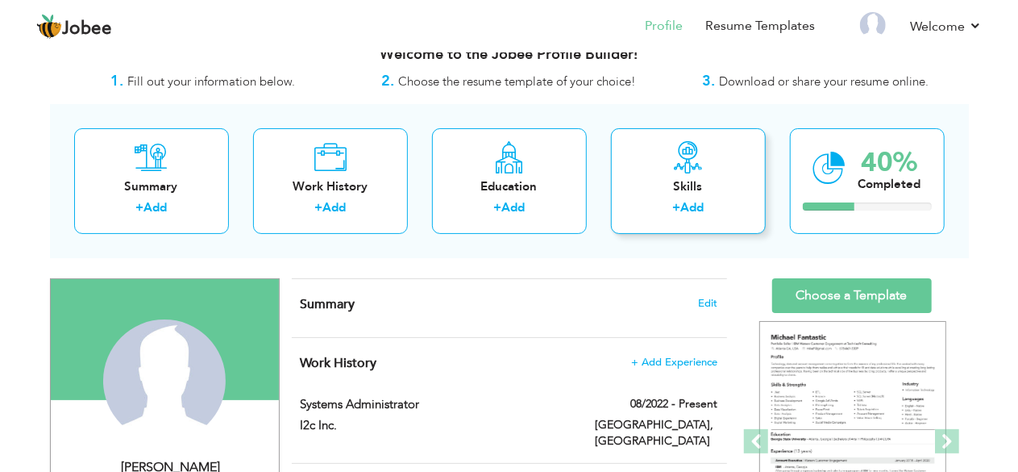
click at [698, 184] on div "Skills" at bounding box center [688, 186] width 129 height 17
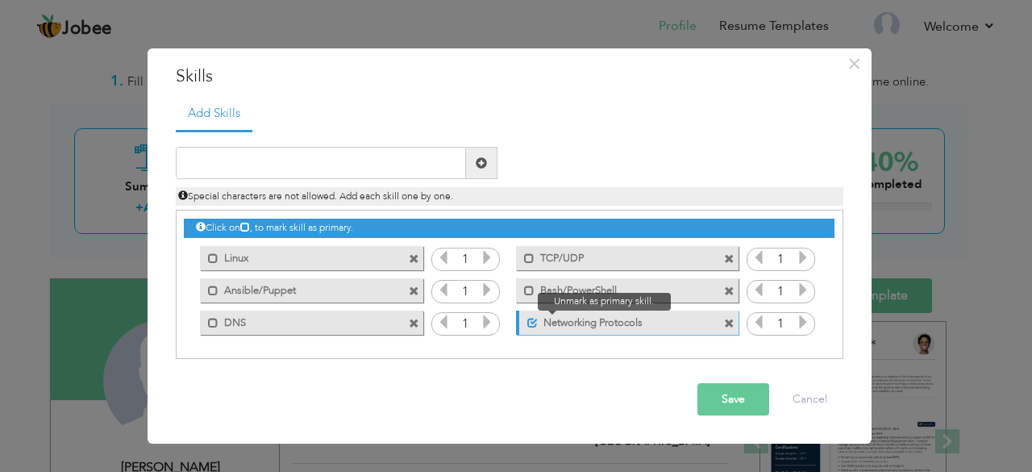
click at [533, 318] on span at bounding box center [532, 323] width 10 height 10
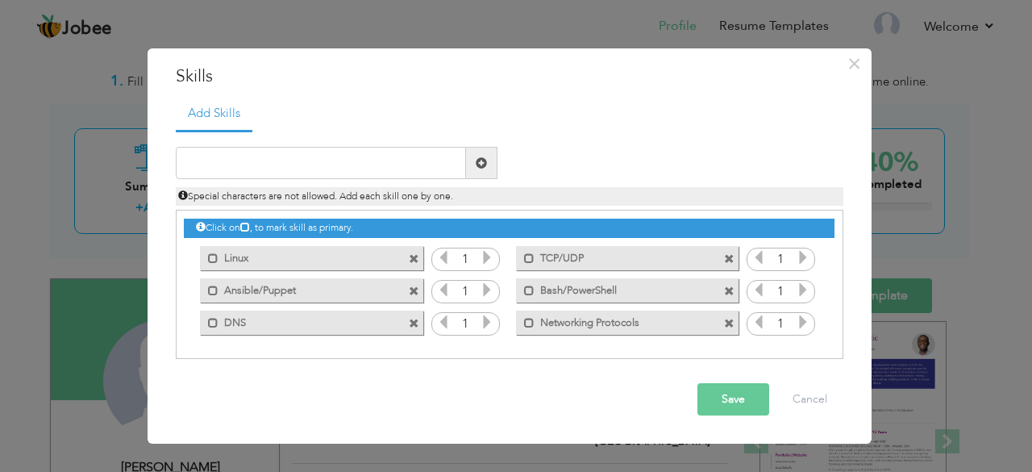
click at [729, 321] on span at bounding box center [729, 323] width 10 height 10
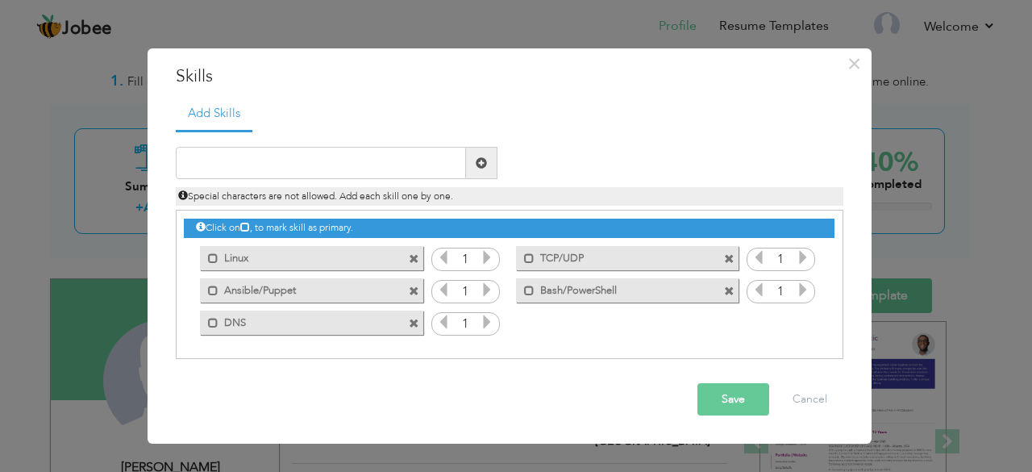
click at [413, 320] on span at bounding box center [414, 323] width 10 height 10
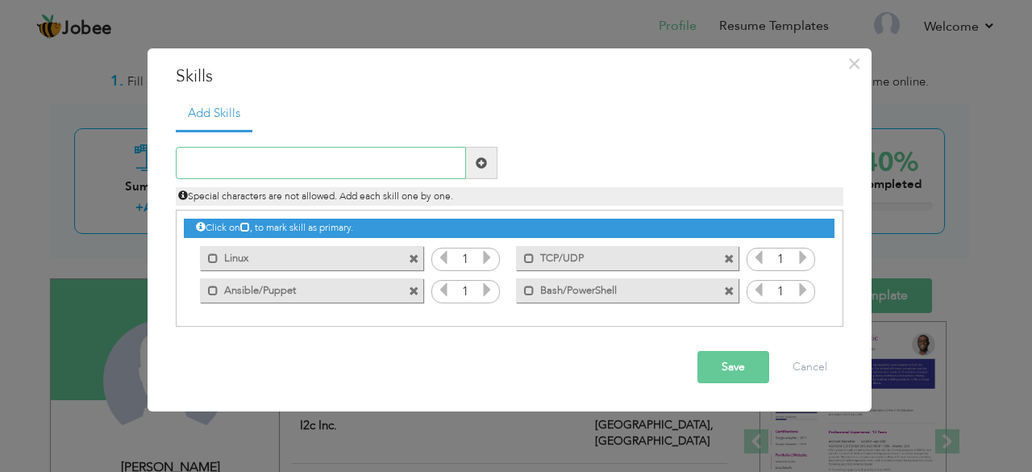
click at [332, 160] on input "text" at bounding box center [321, 163] width 290 height 32
type input "D"
type input "Networking Protocols"
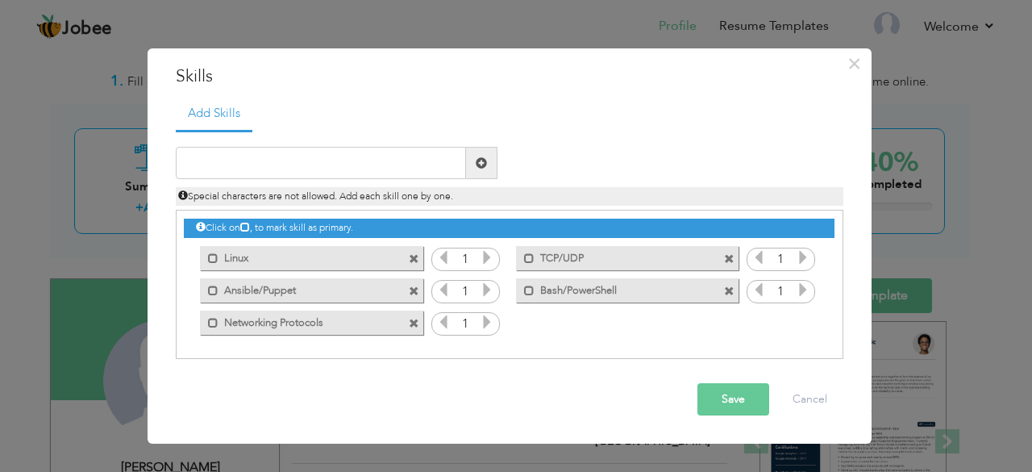
click at [411, 322] on span at bounding box center [414, 323] width 10 height 10
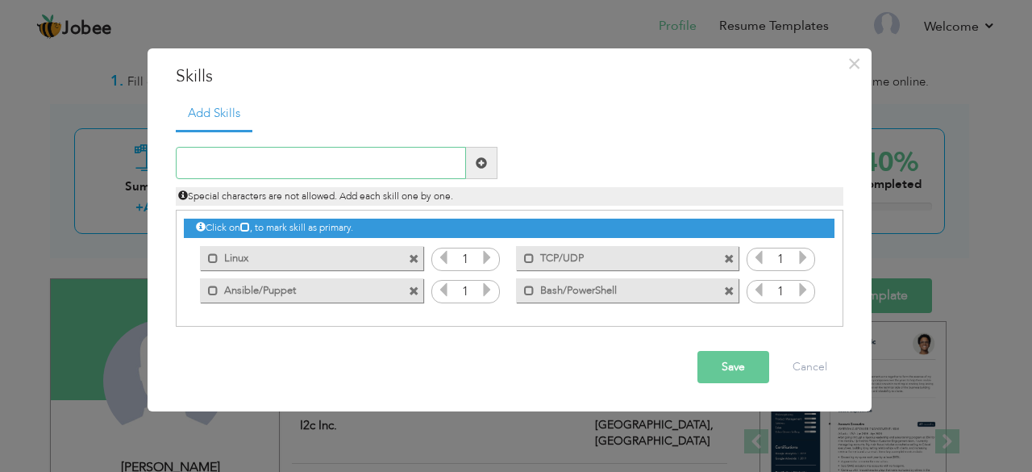
click at [364, 154] on input "text" at bounding box center [321, 163] width 290 height 32
type input "N"
type input "SAN/NAS"
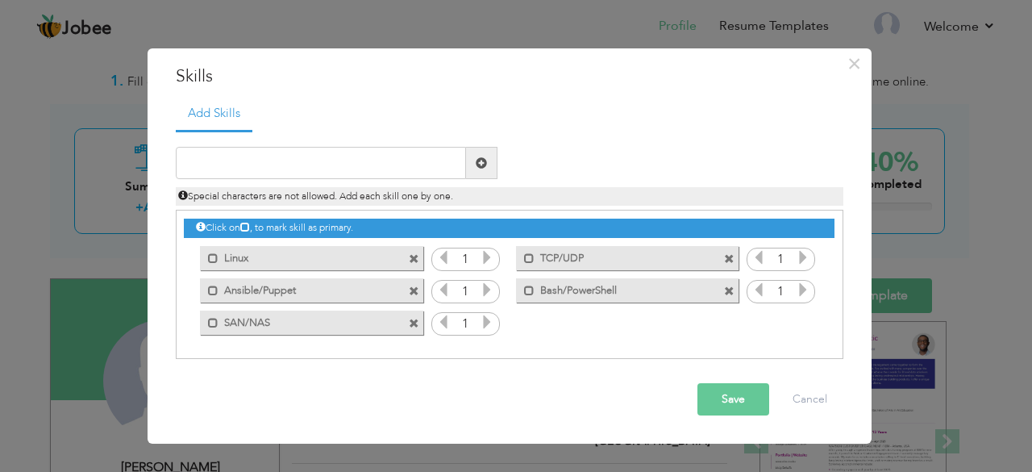
click at [742, 402] on button "Save" at bounding box center [733, 399] width 72 height 32
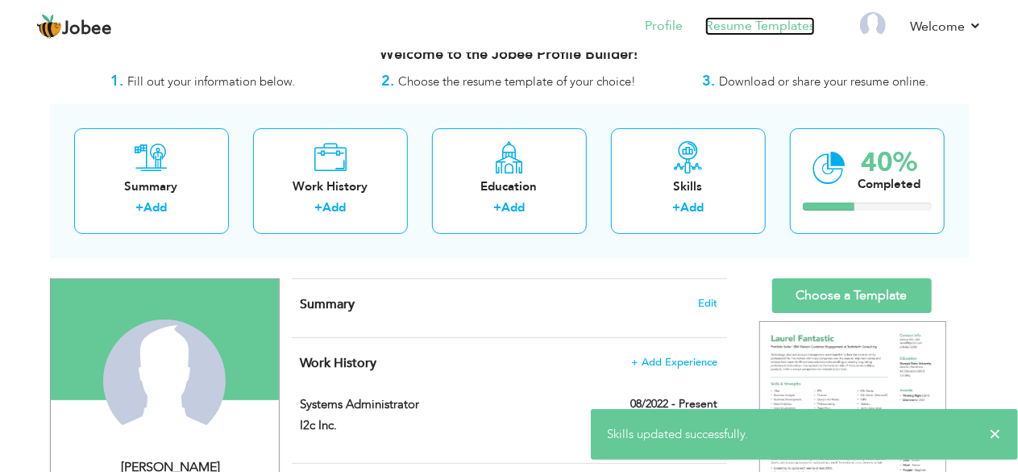
click at [743, 24] on link "Resume Templates" at bounding box center [760, 26] width 110 height 19
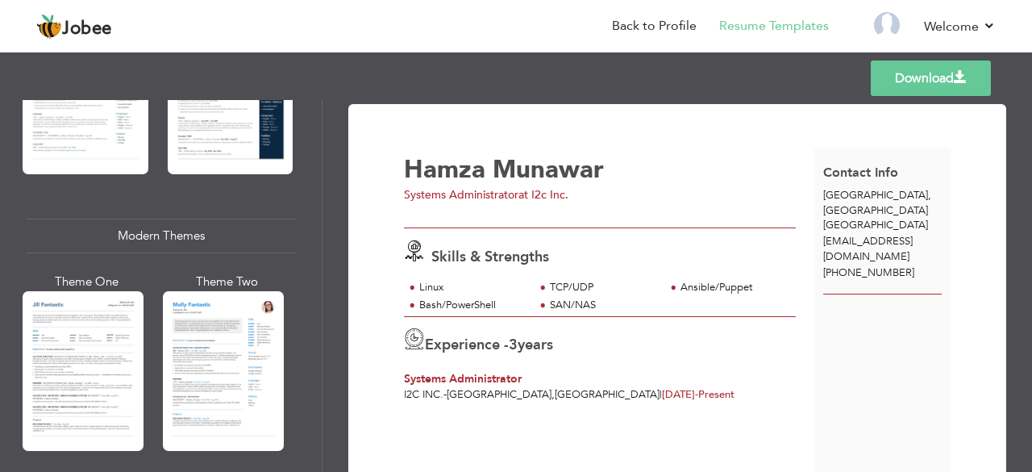
scroll to position [627, 0]
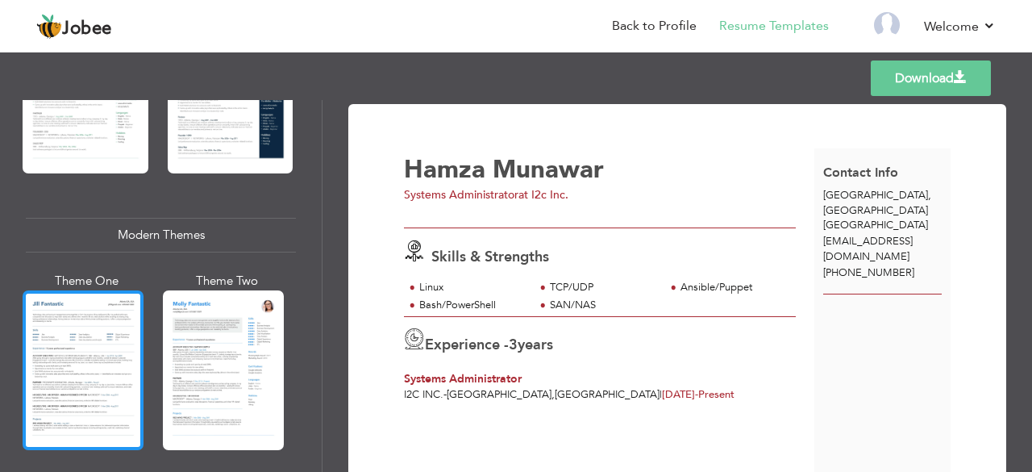
click at [37, 375] on div at bounding box center [83, 370] width 121 height 160
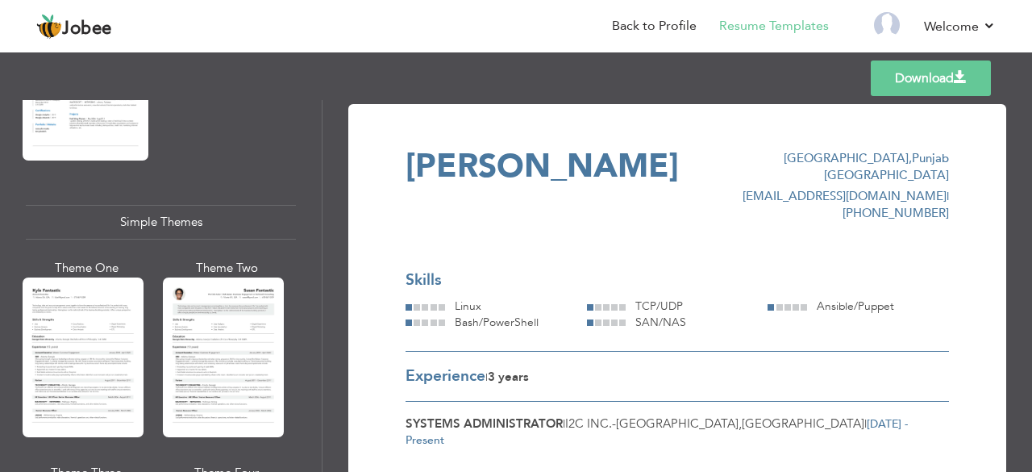
scroll to position [2737, 0]
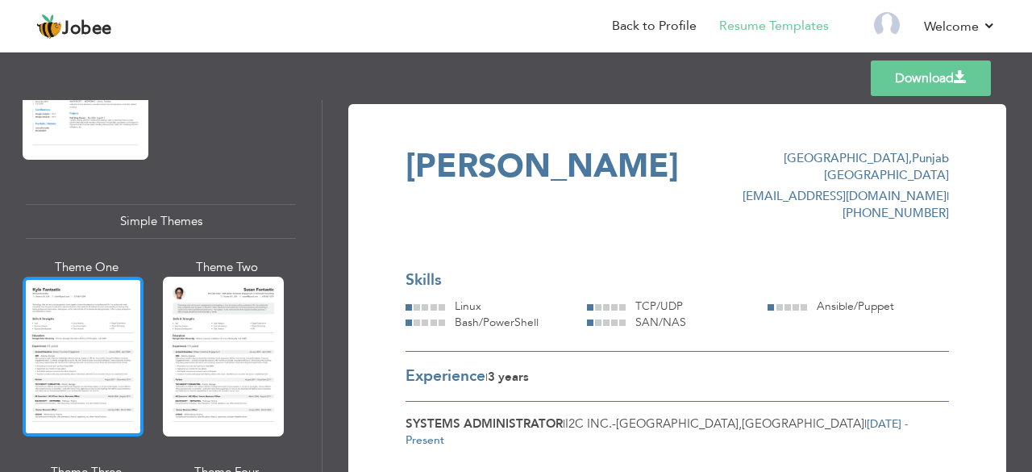
click at [86, 327] on div at bounding box center [83, 357] width 121 height 160
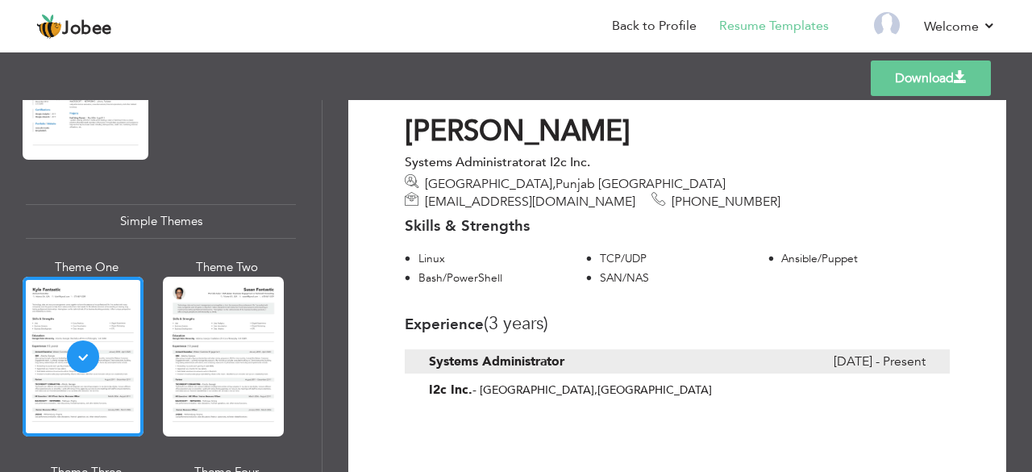
scroll to position [39, 0]
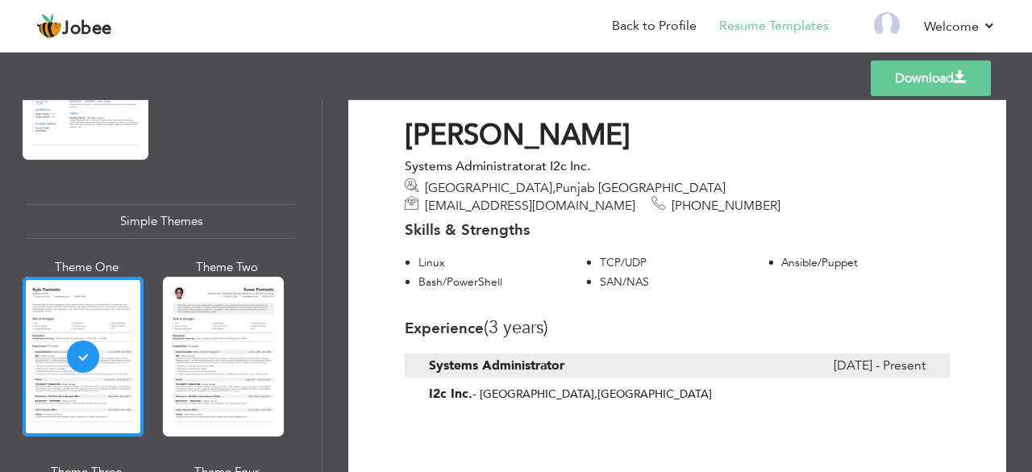
click at [807, 255] on div "Ansible/Puppet" at bounding box center [865, 263] width 168 height 16
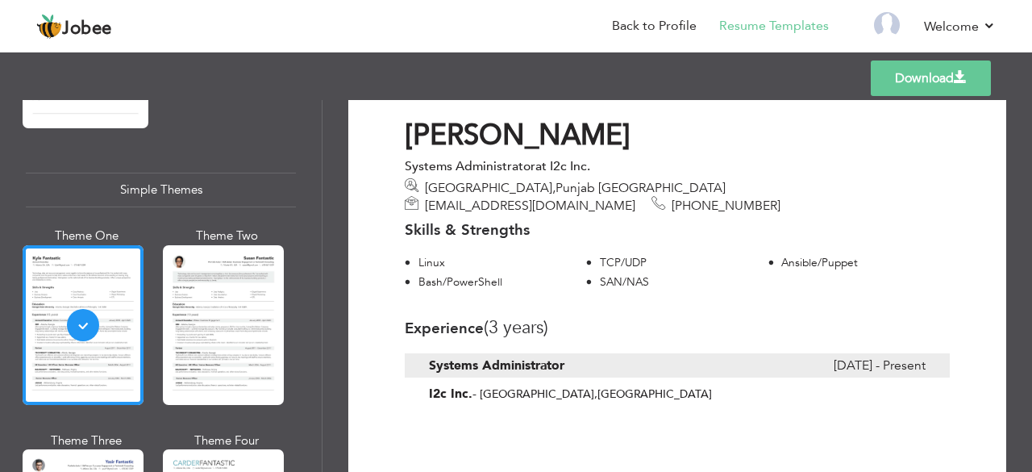
scroll to position [2771, 0]
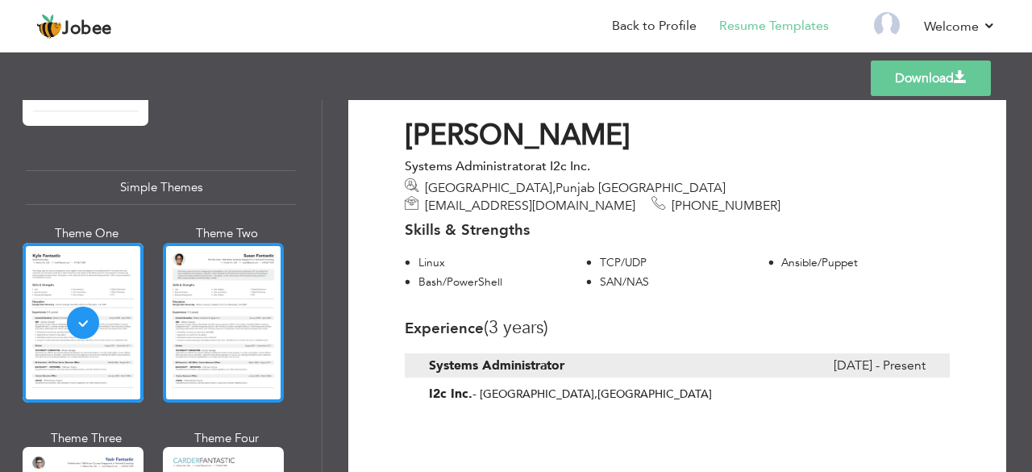
click at [232, 304] on div at bounding box center [223, 323] width 121 height 160
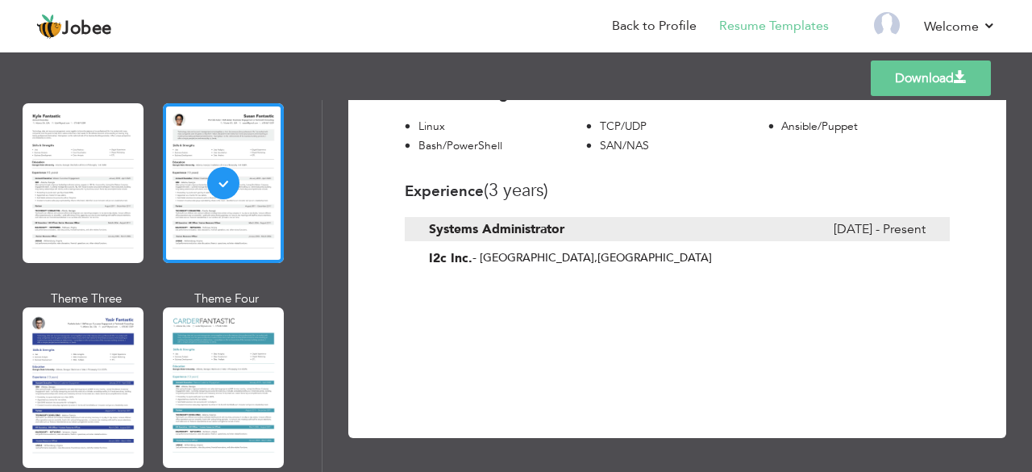
scroll to position [2912, 0]
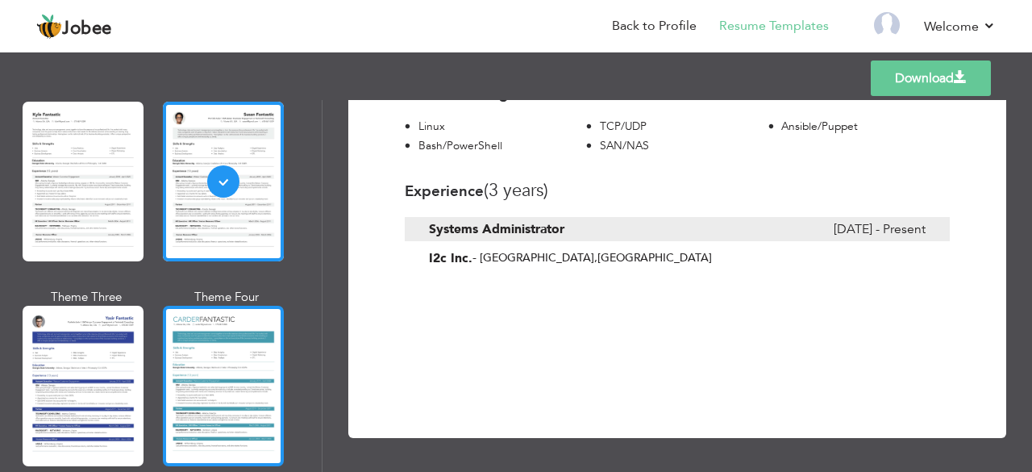
click at [235, 344] on div at bounding box center [223, 386] width 121 height 160
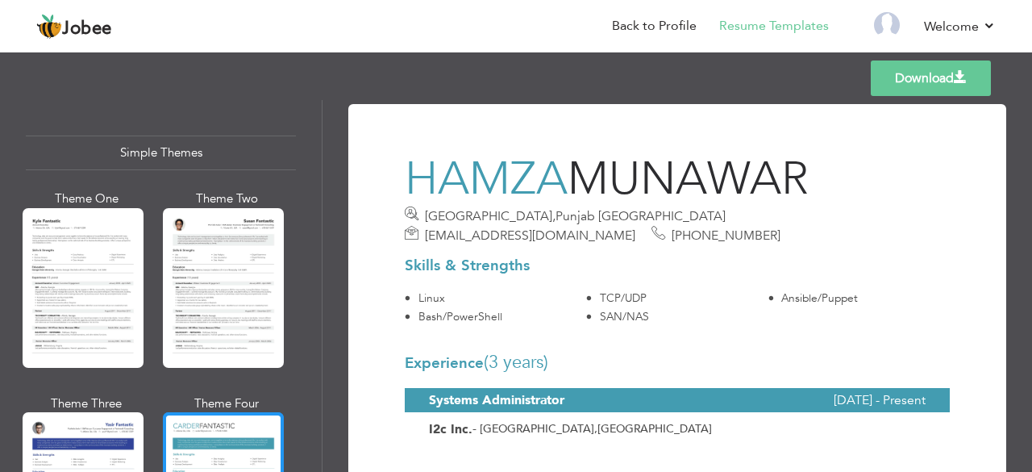
scroll to position [2802, 0]
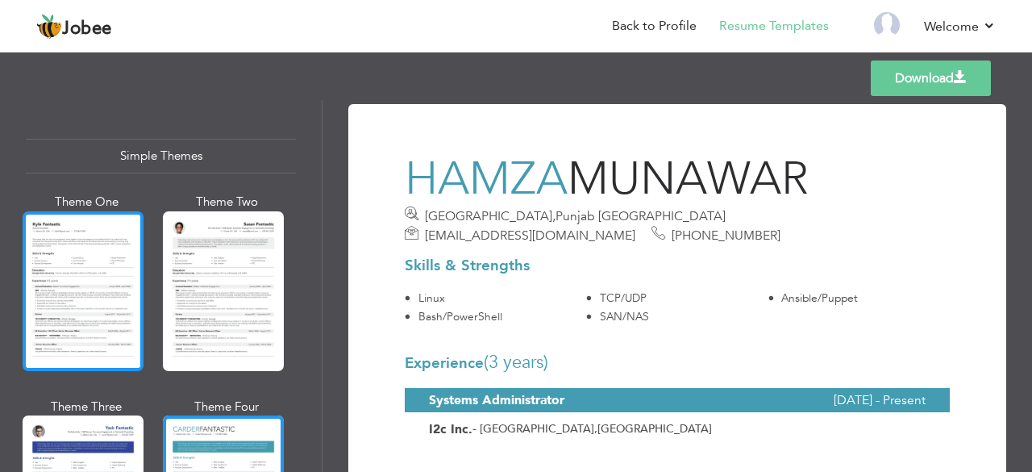
click at [105, 227] on div at bounding box center [83, 291] width 121 height 160
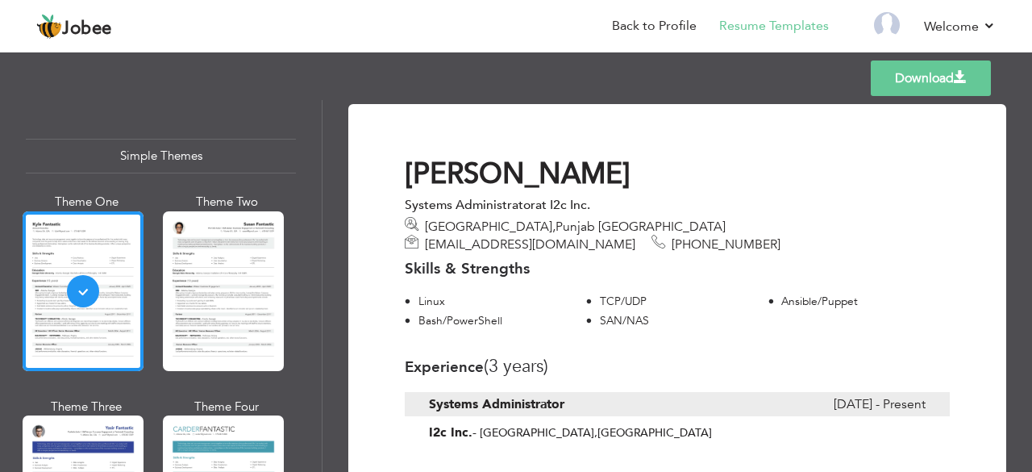
scroll to position [178, 0]
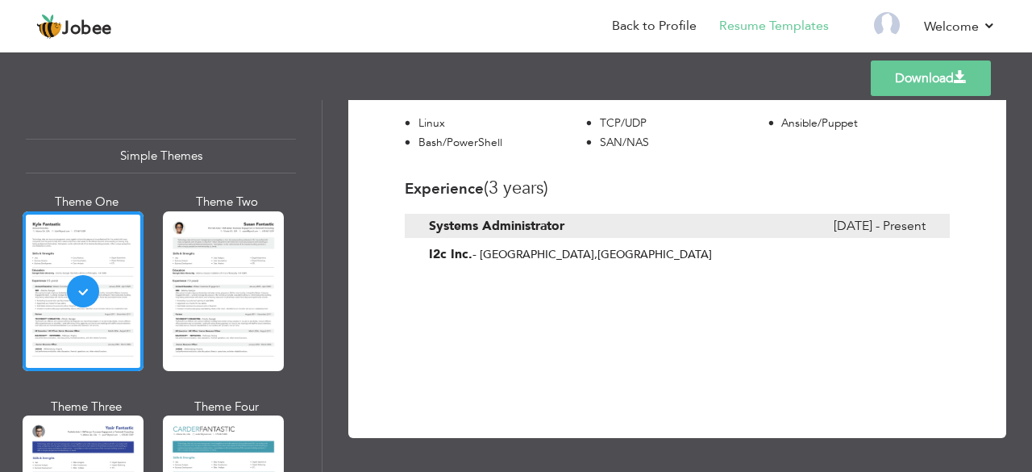
click at [946, 79] on link "Download" at bounding box center [931, 77] width 120 height 35
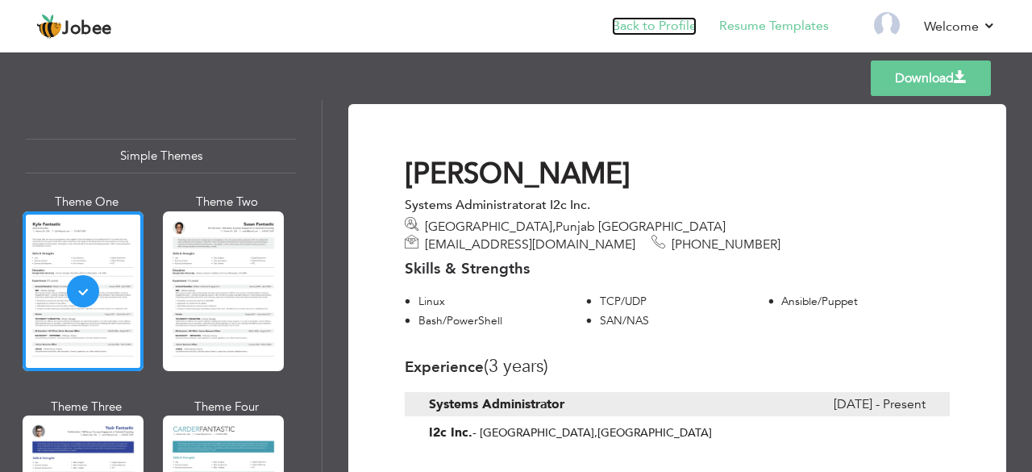
click at [663, 27] on link "Back to Profile" at bounding box center [654, 26] width 85 height 19
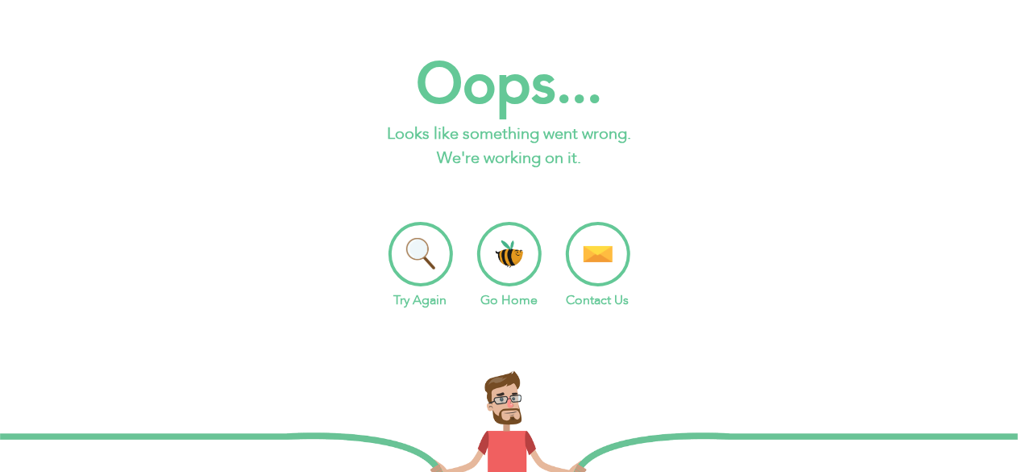
click at [521, 246] on li "Go Home" at bounding box center [509, 266] width 64 height 88
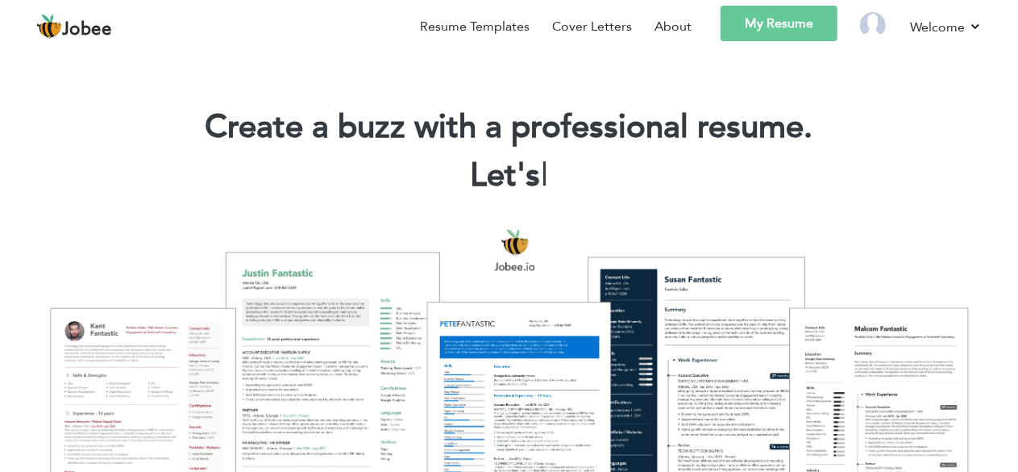
click at [814, 28] on link "My Resume" at bounding box center [779, 23] width 117 height 35
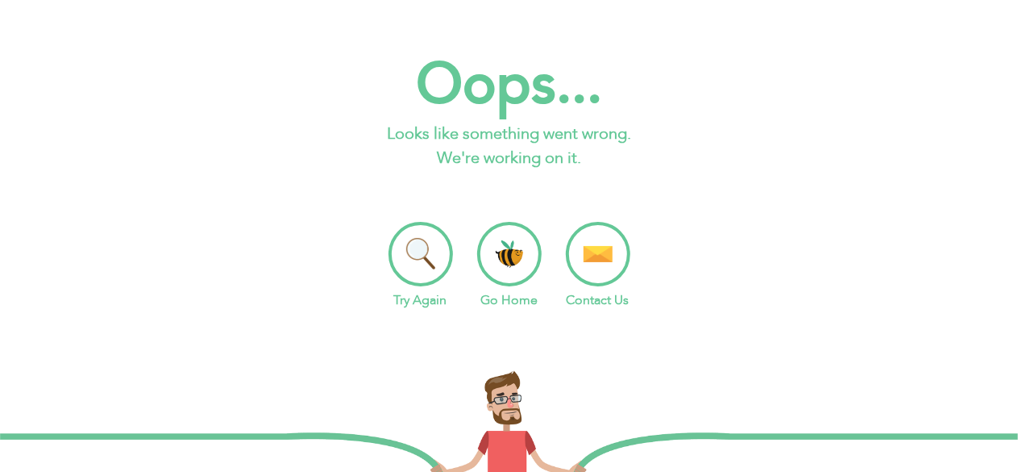
click at [412, 285] on li "Try Again" at bounding box center [421, 266] width 64 height 88
click at [514, 265] on li "Go Home" at bounding box center [509, 266] width 64 height 88
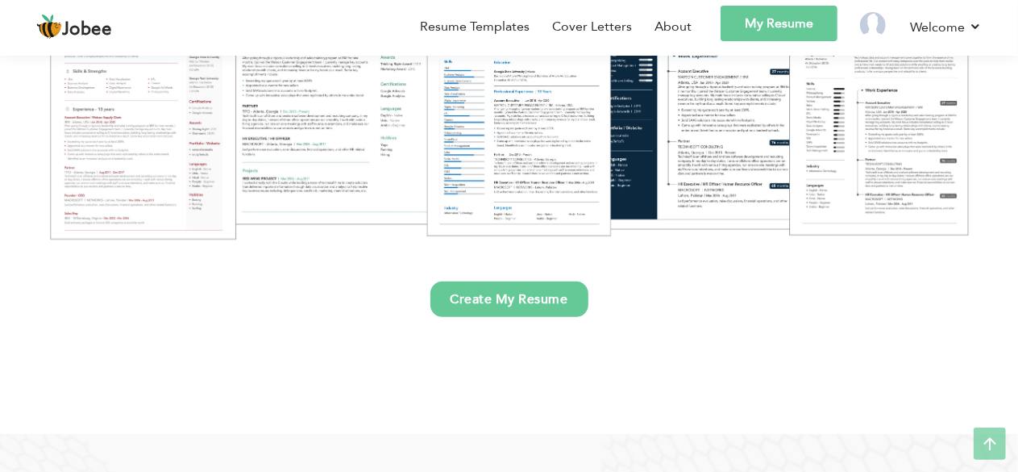
scroll to position [305, 0]
click at [479, 297] on link "Create My Resume" at bounding box center [510, 298] width 158 height 35
